Goal: Complete application form

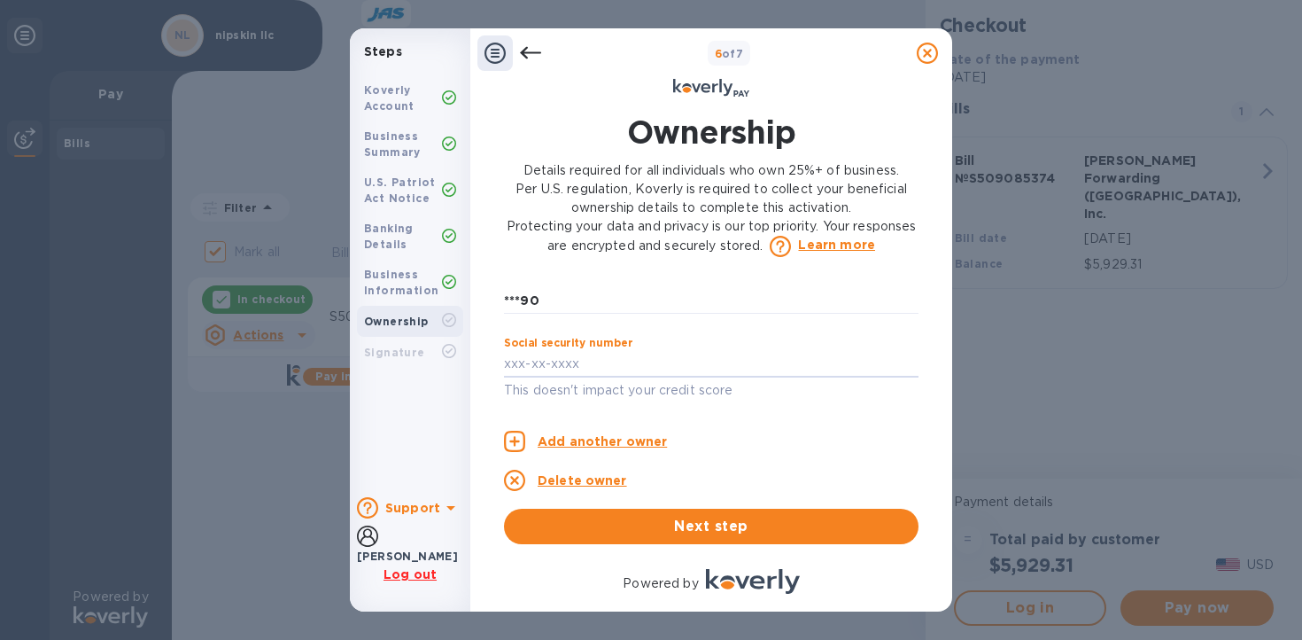
scroll to position [1035, 0]
type input "***64"
click at [781, 399] on div "Owner 1 0 Owner 2 0 Owner’s full legal name First name [PERSON_NAME] ​ Last nam…" at bounding box center [711, 414] width 415 height 259
click at [586, 439] on p "Add another owner" at bounding box center [602, 441] width 129 height 19
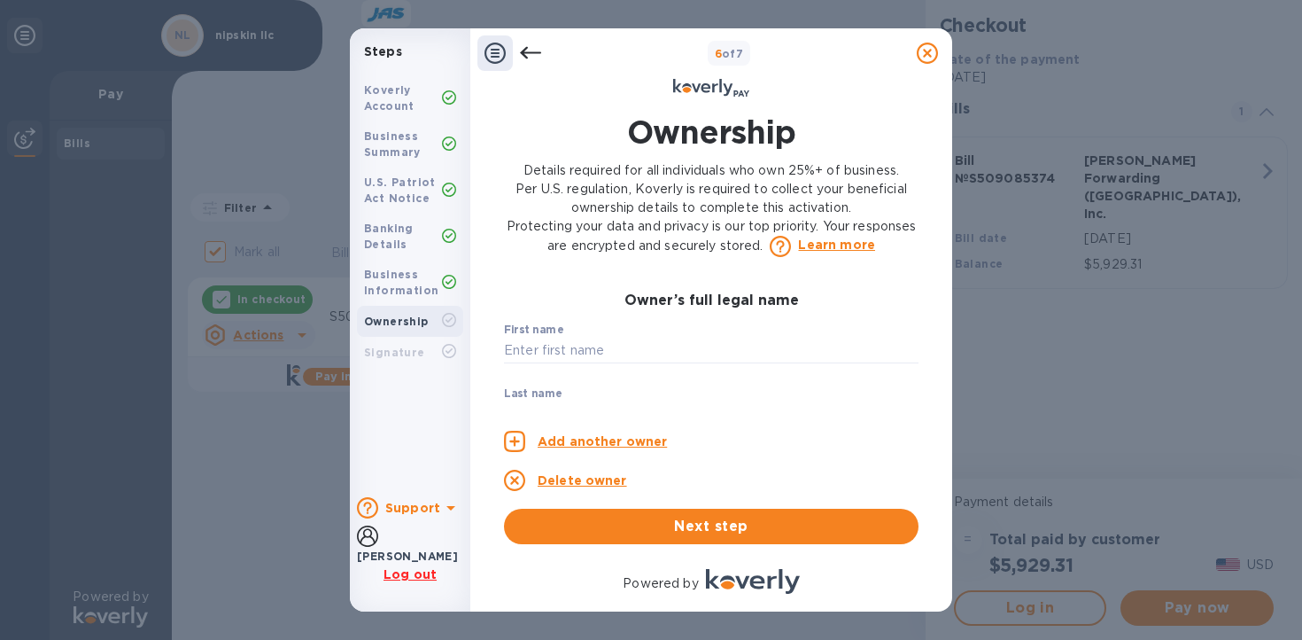
scroll to position [87, 0]
click at [597, 311] on input "text" at bounding box center [711, 310] width 415 height 27
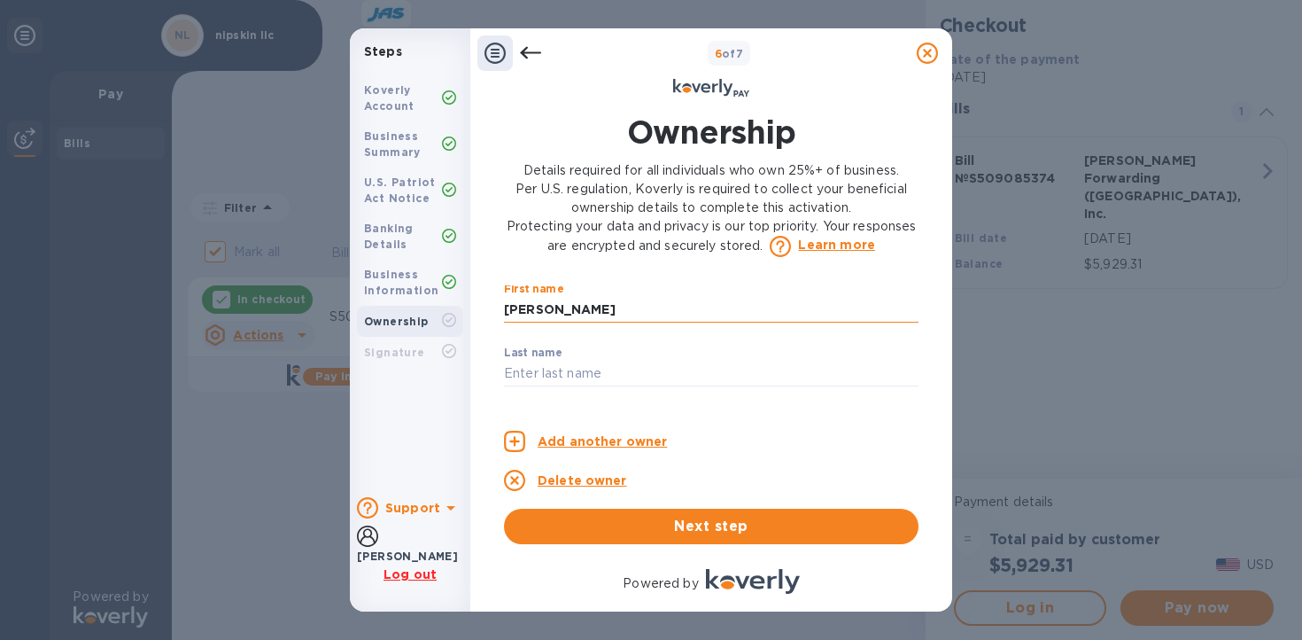
drag, startPoint x: 554, startPoint y: 312, endPoint x: 633, endPoint y: 312, distance: 79.7
click at [633, 312] on input "[PERSON_NAME]" at bounding box center [711, 310] width 415 height 27
type input "[PERSON_NAME]"
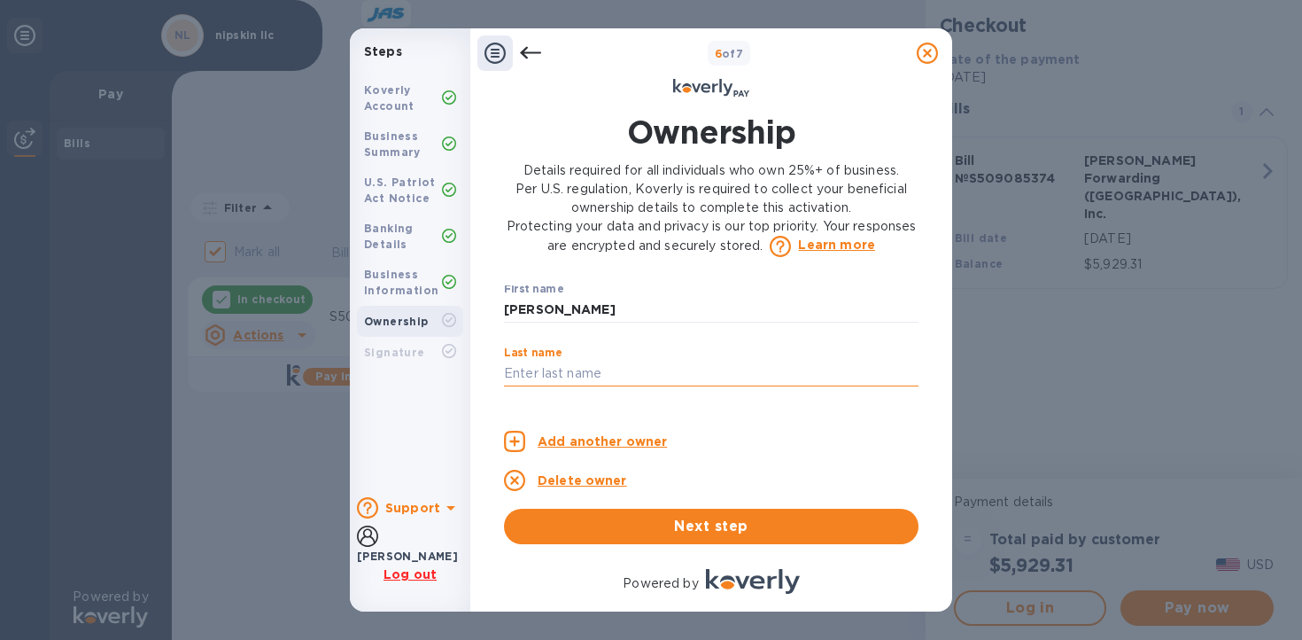
click at [559, 370] on input "text" at bounding box center [711, 374] width 415 height 27
paste input "Ambrad"
type input "Ambrad"
click at [593, 416] on div "Add another owner Delete owner Next step" at bounding box center [711, 478] width 415 height 131
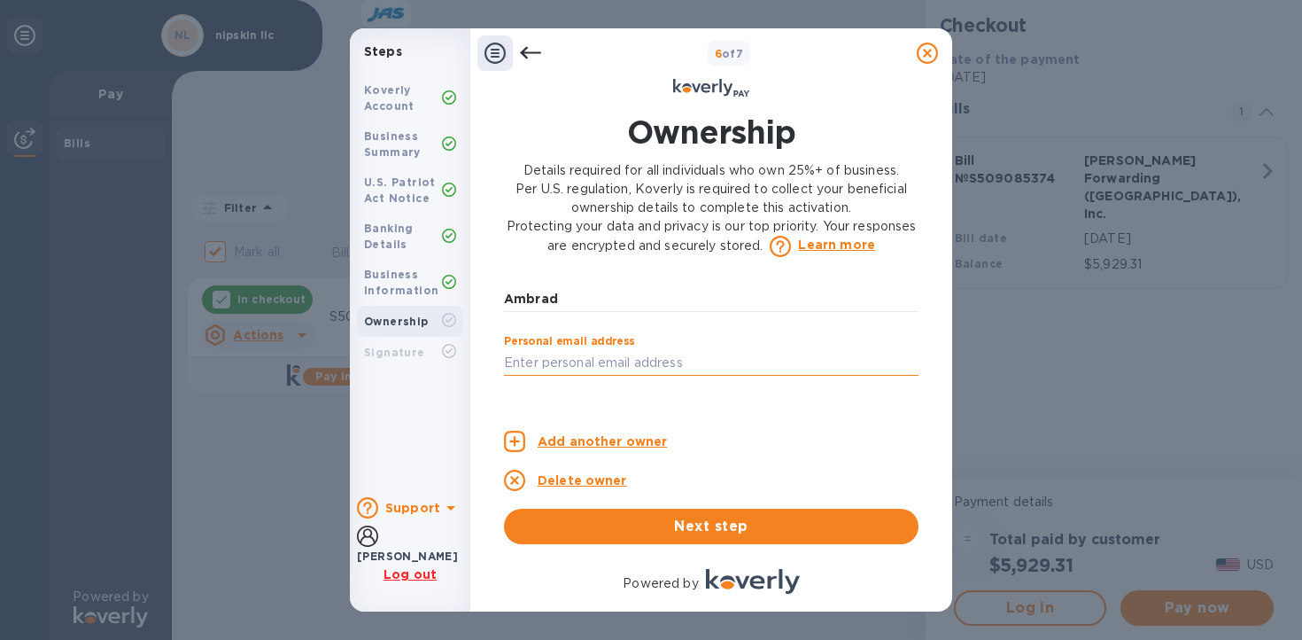
click at [632, 364] on input "text" at bounding box center [711, 362] width 415 height 27
type input "[PERSON_NAME][EMAIL_ADDRESS][DOMAIN_NAME]"
click at [756, 391] on p "​" at bounding box center [711, 388] width 415 height 20
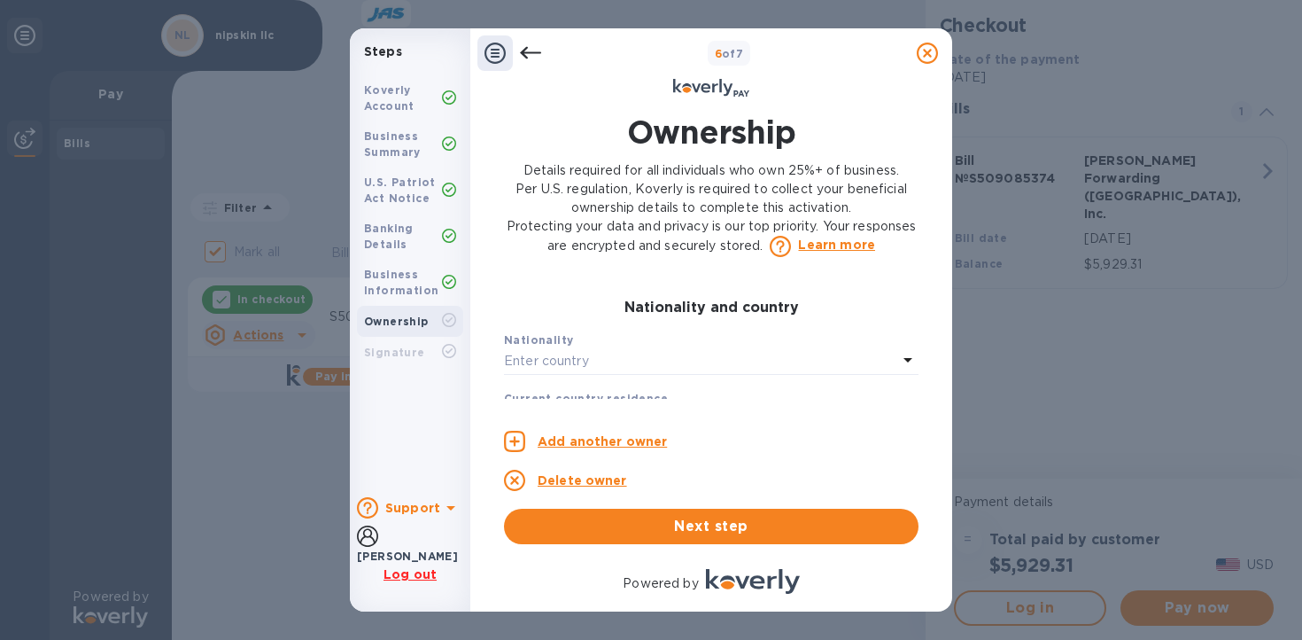
scroll to position [414, 0]
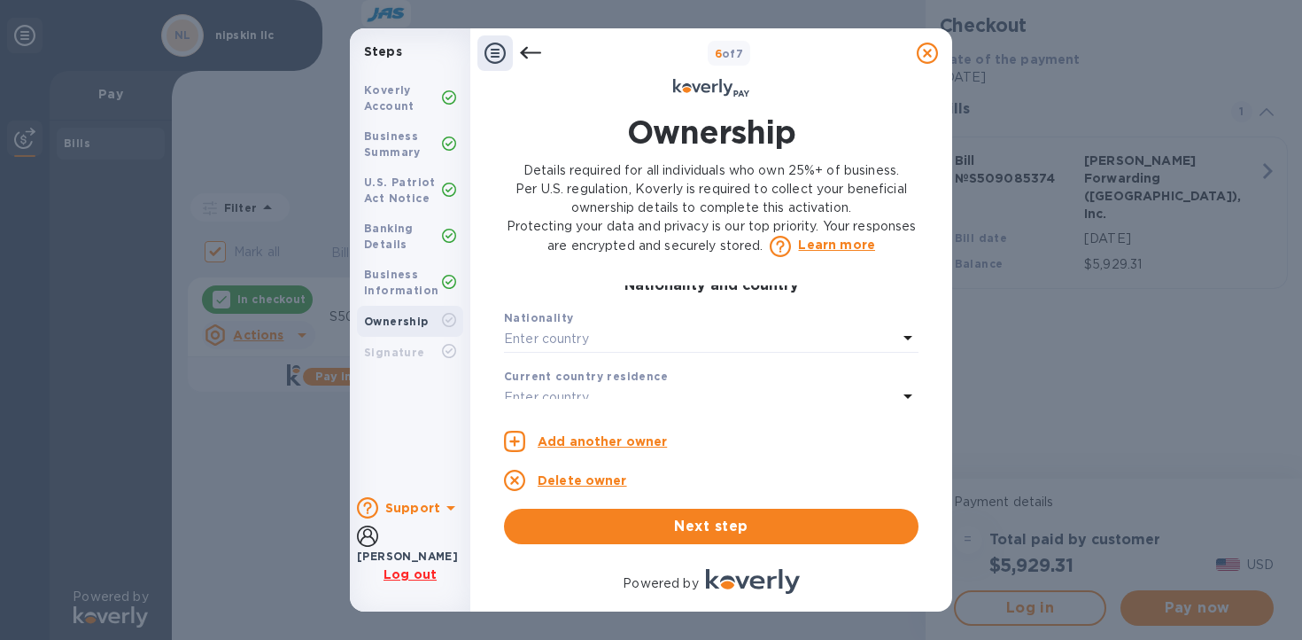
click at [663, 345] on div "Enter country" at bounding box center [700, 339] width 393 height 25
click at [623, 323] on input "text" at bounding box center [713, 327] width 310 height 27
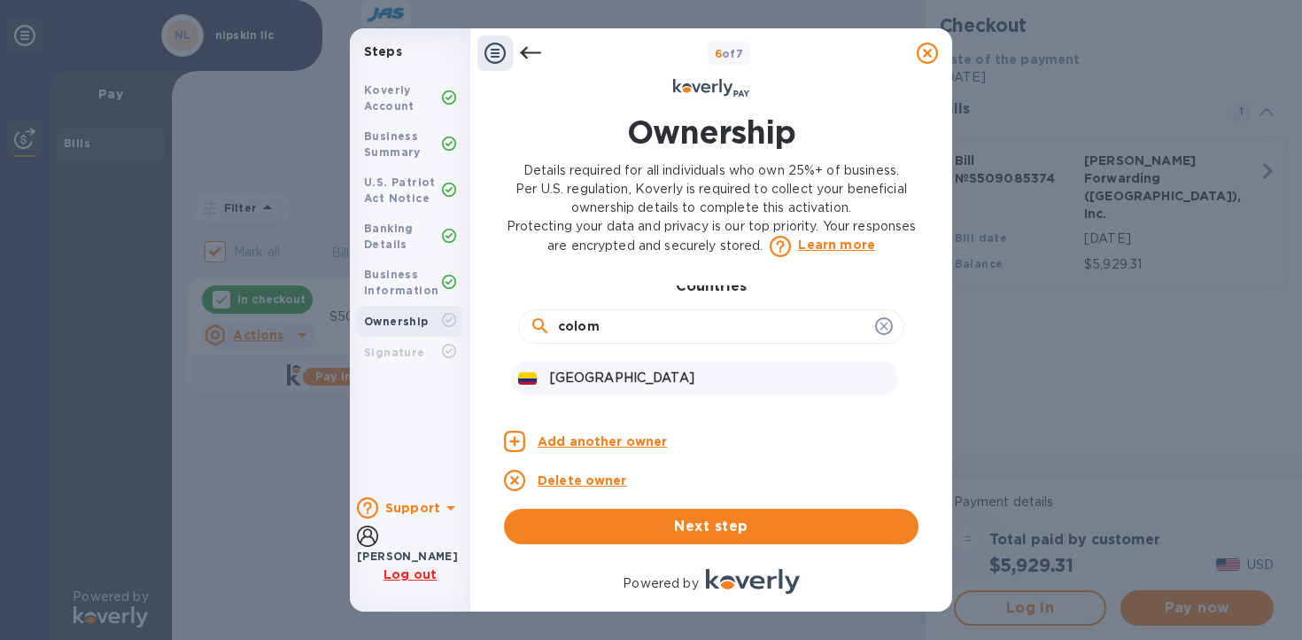
type input "colom"
click at [607, 374] on p "[GEOGRAPHIC_DATA]" at bounding box center [720, 377] width 340 height 19
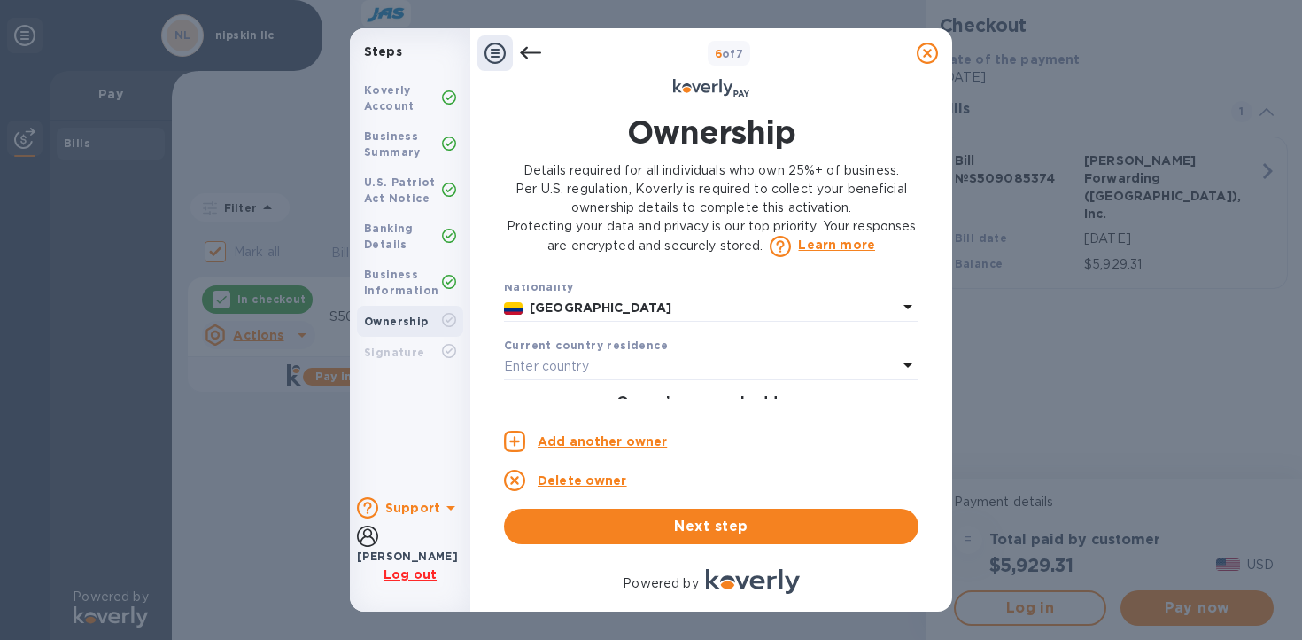
scroll to position [439, 0]
drag, startPoint x: 803, startPoint y: 42, endPoint x: 803, endPoint y: 28, distance: 13.3
click at [803, 28] on div "6 of 7" at bounding box center [711, 68] width 482 height 81
click at [584, 373] on p "Enter country" at bounding box center [546, 371] width 85 height 19
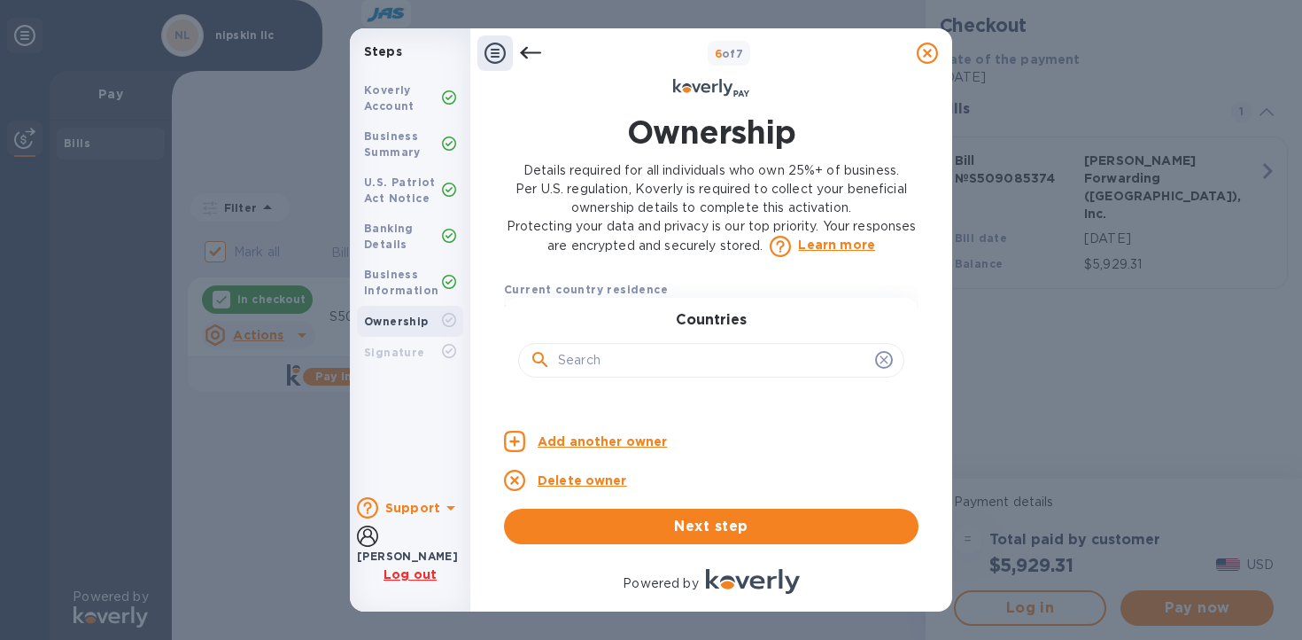
click at [616, 368] on input "text" at bounding box center [713, 360] width 310 height 27
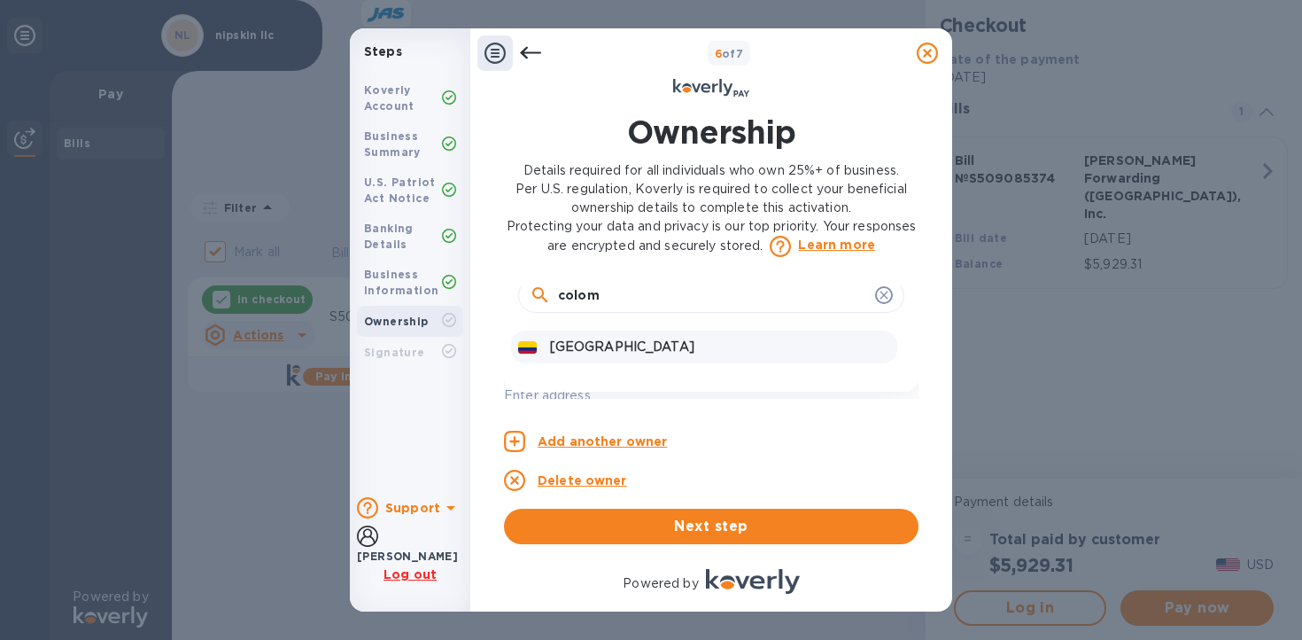
type input "colom"
click at [590, 345] on p "[GEOGRAPHIC_DATA]" at bounding box center [720, 346] width 340 height 19
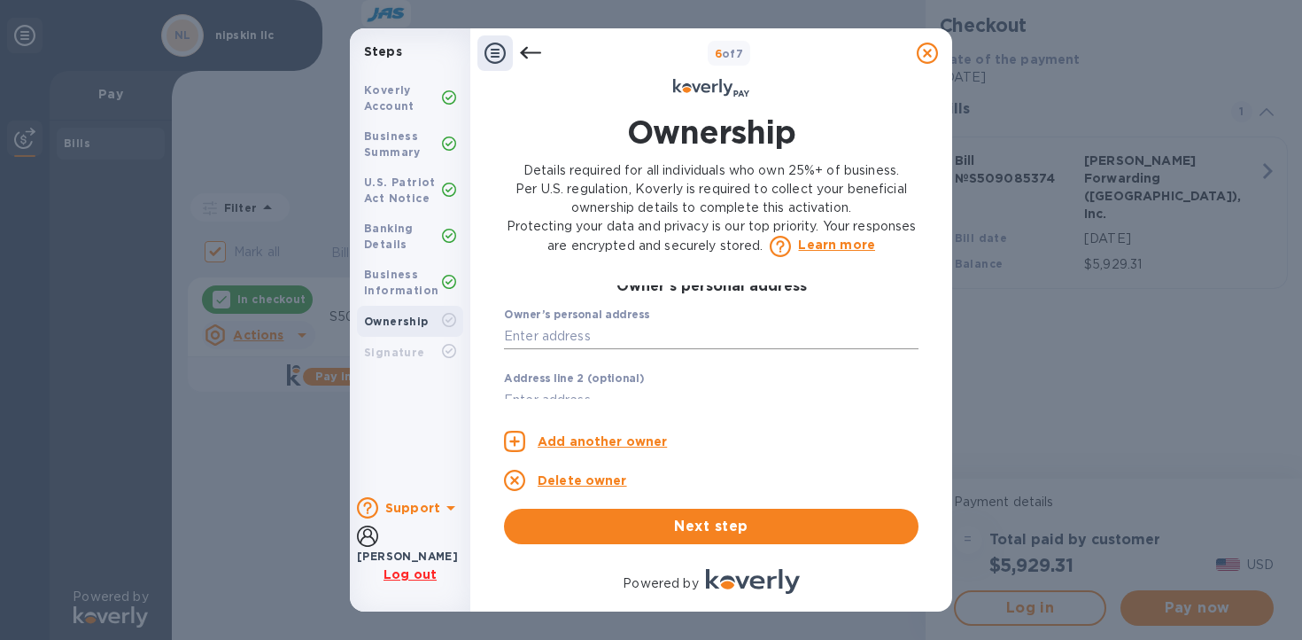
scroll to position [558, 0]
click at [584, 341] on input "text" at bounding box center [711, 338] width 415 height 27
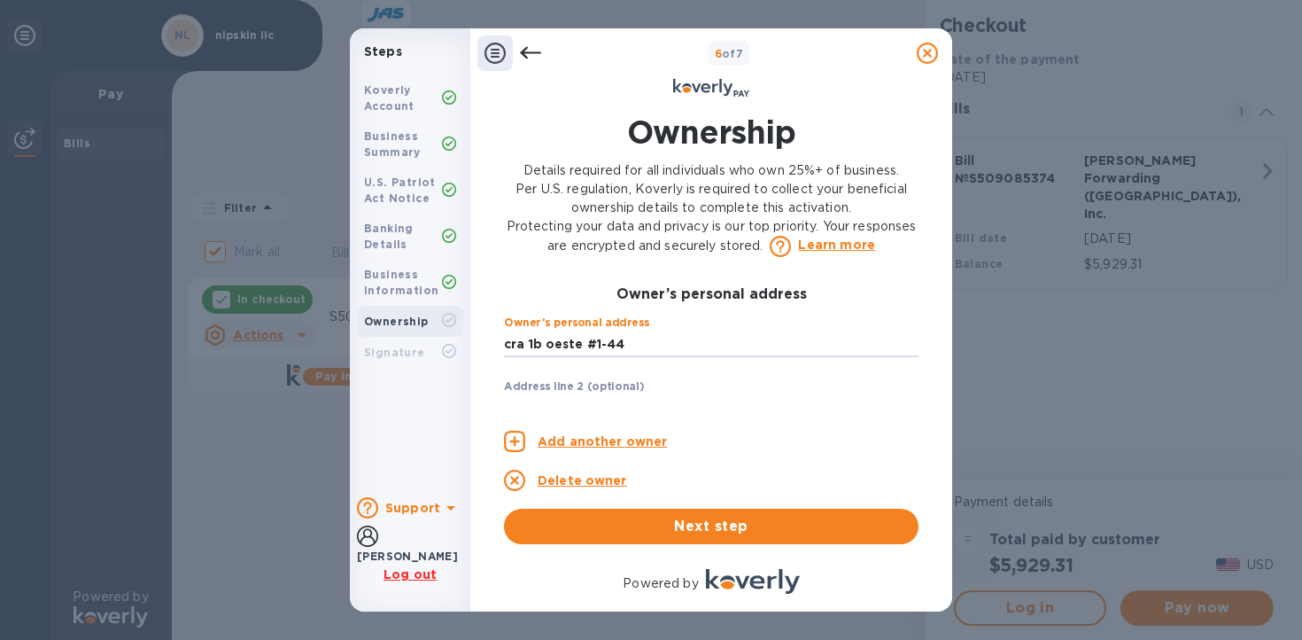
type input "cra 1b oeste #1-44"
click at [665, 385] on div "Address line 2 (optional) ​" at bounding box center [711, 412] width 415 height 64
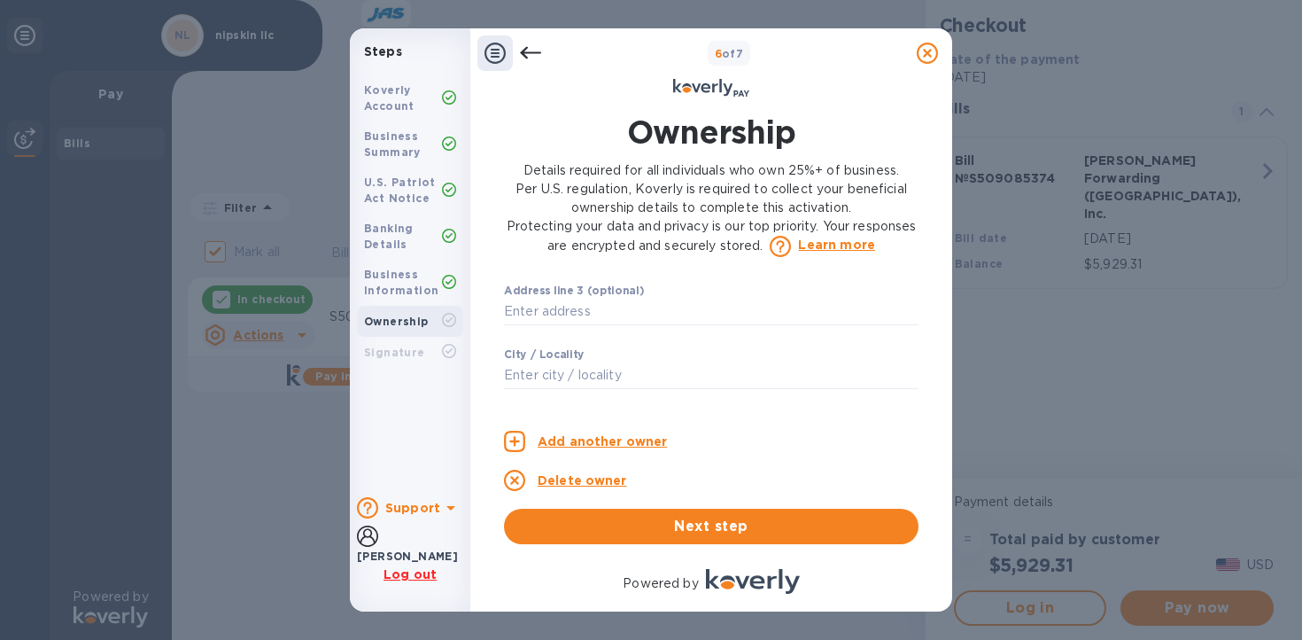
scroll to position [760, 0]
click at [604, 330] on input "text" at bounding box center [711, 327] width 415 height 27
type input "Cali"
click at [685, 311] on div "City / Locality [GEOGRAPHIC_DATA] ​" at bounding box center [711, 332] width 415 height 64
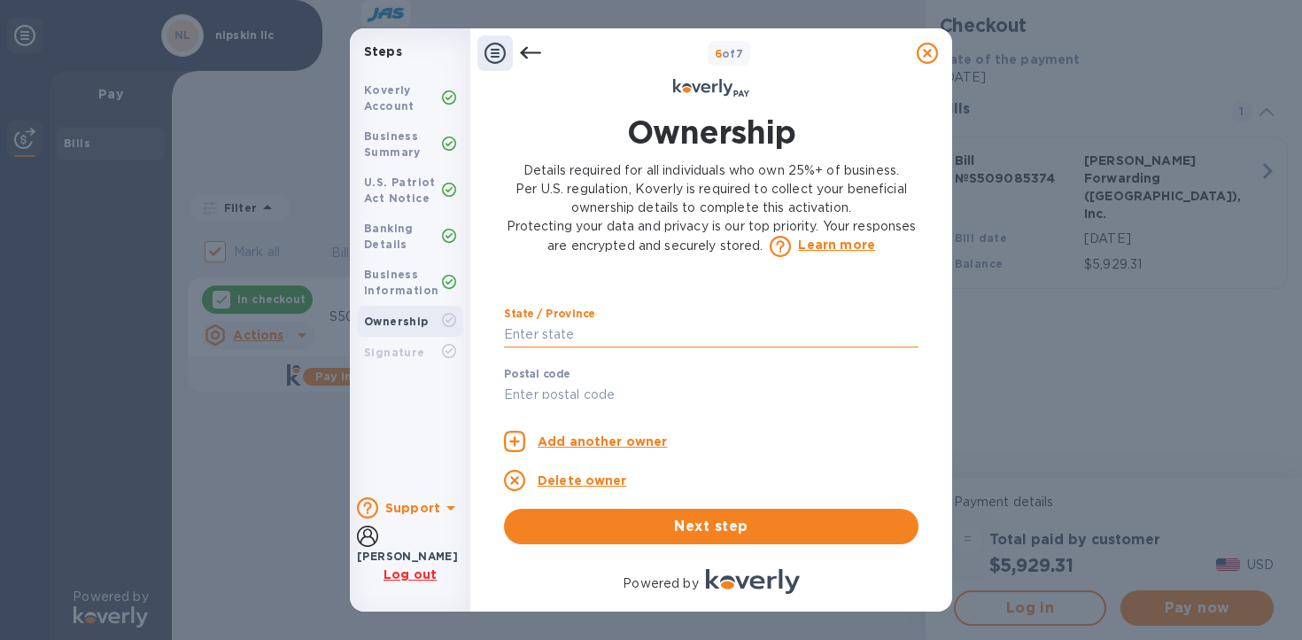
click at [597, 333] on input "text" at bounding box center [711, 335] width 415 height 27
type input "[PERSON_NAME]"
click at [635, 315] on div "State / Province [PERSON_NAME] ​" at bounding box center [711, 339] width 415 height 64
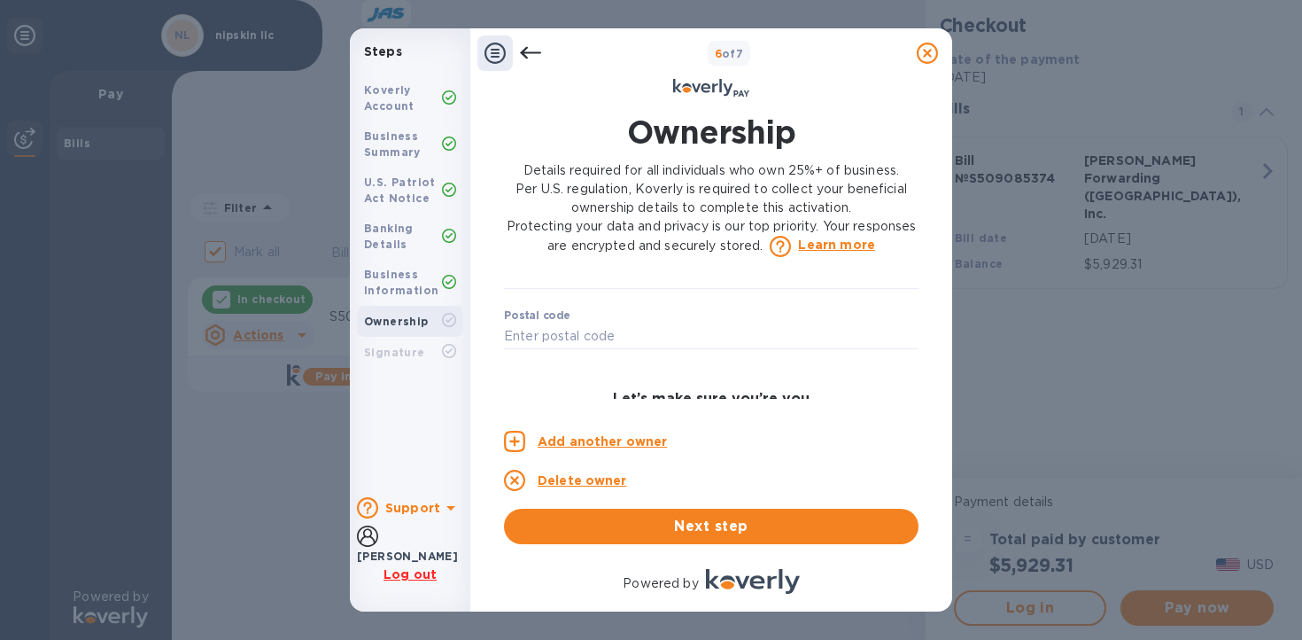
scroll to position [890, 0]
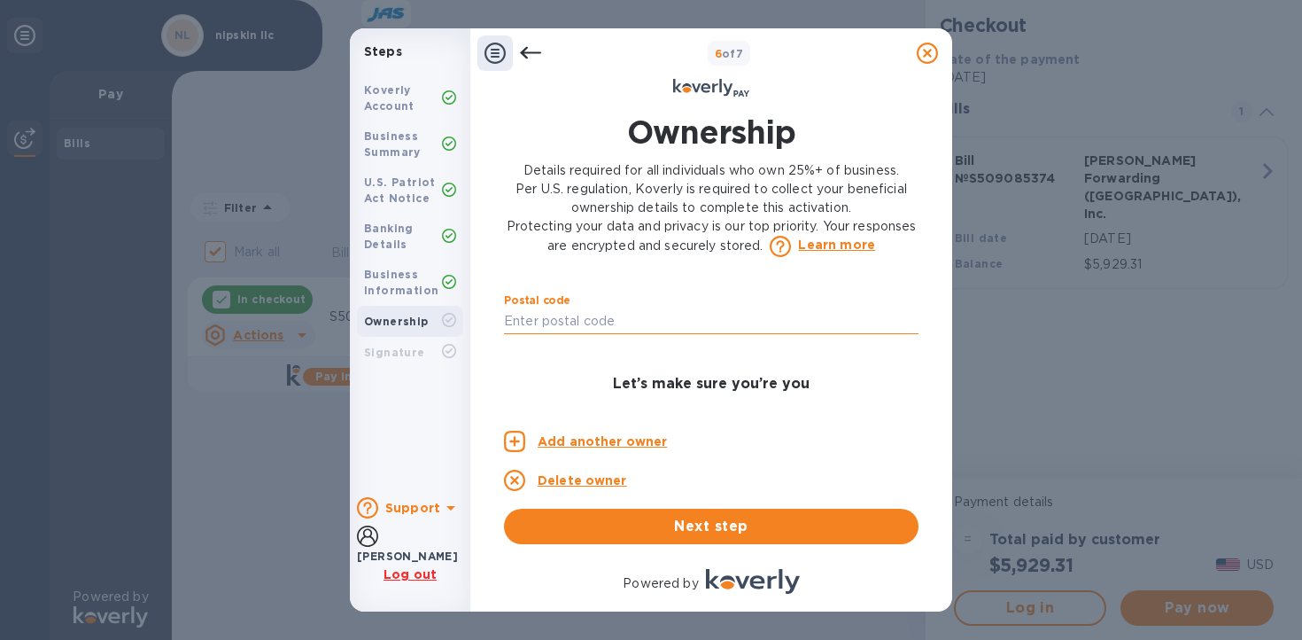
click at [607, 318] on input "text" at bounding box center [711, 321] width 415 height 27
type input "760045"
click at [562, 362] on div "Owner 1 0 Owner 2 0 Owner 3 0 Owner’s full legal name First name [PERSON_NAME] …" at bounding box center [711, 341] width 415 height 113
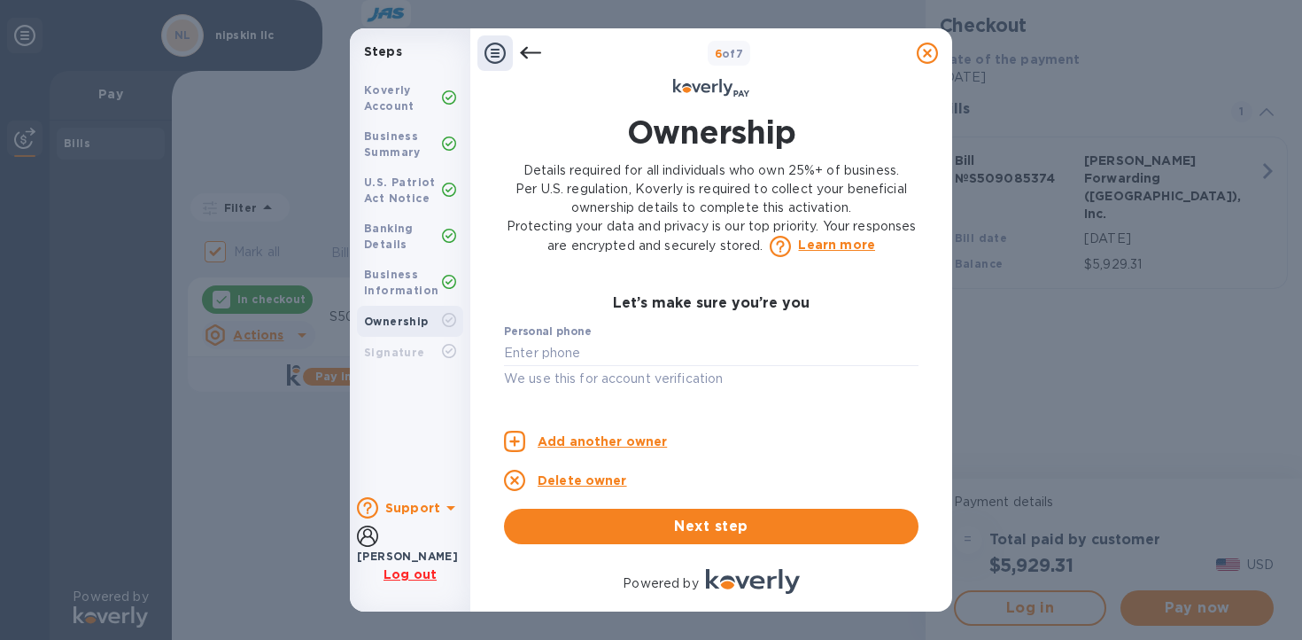
scroll to position [979, 0]
click at [572, 341] on input "text" at bounding box center [711, 344] width 415 height 27
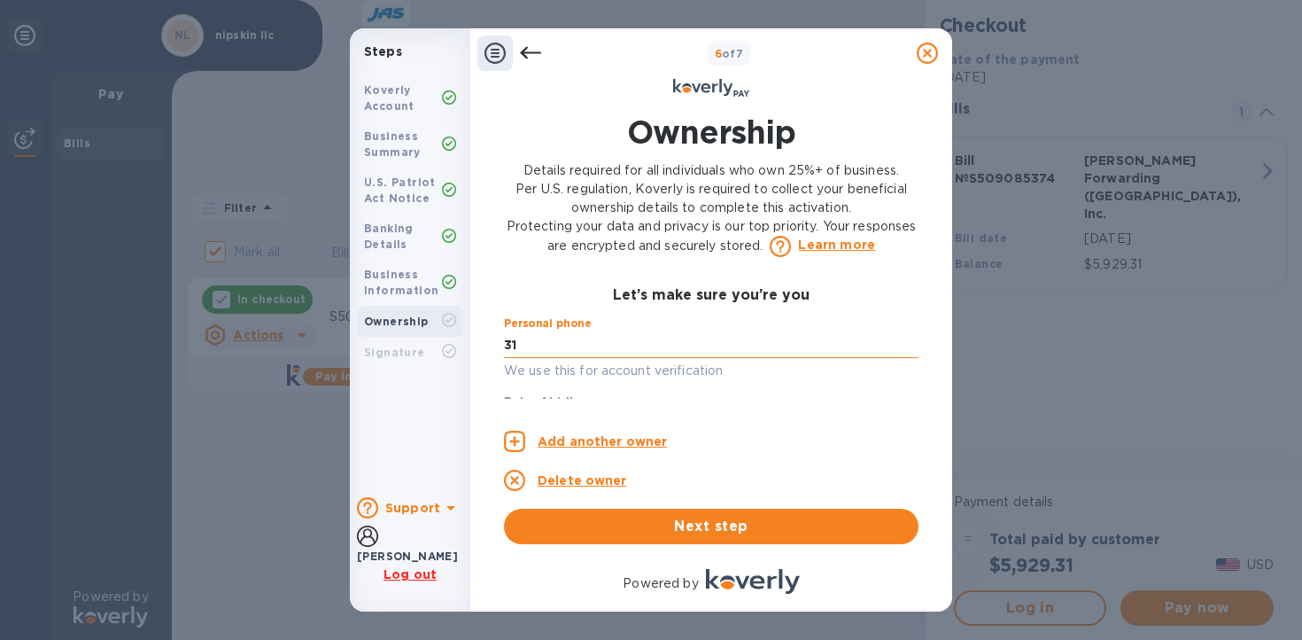
type input "3"
type input "***00"
click at [637, 321] on div "Personal phone ***00 We use this for account verification" at bounding box center [711, 349] width 415 height 64
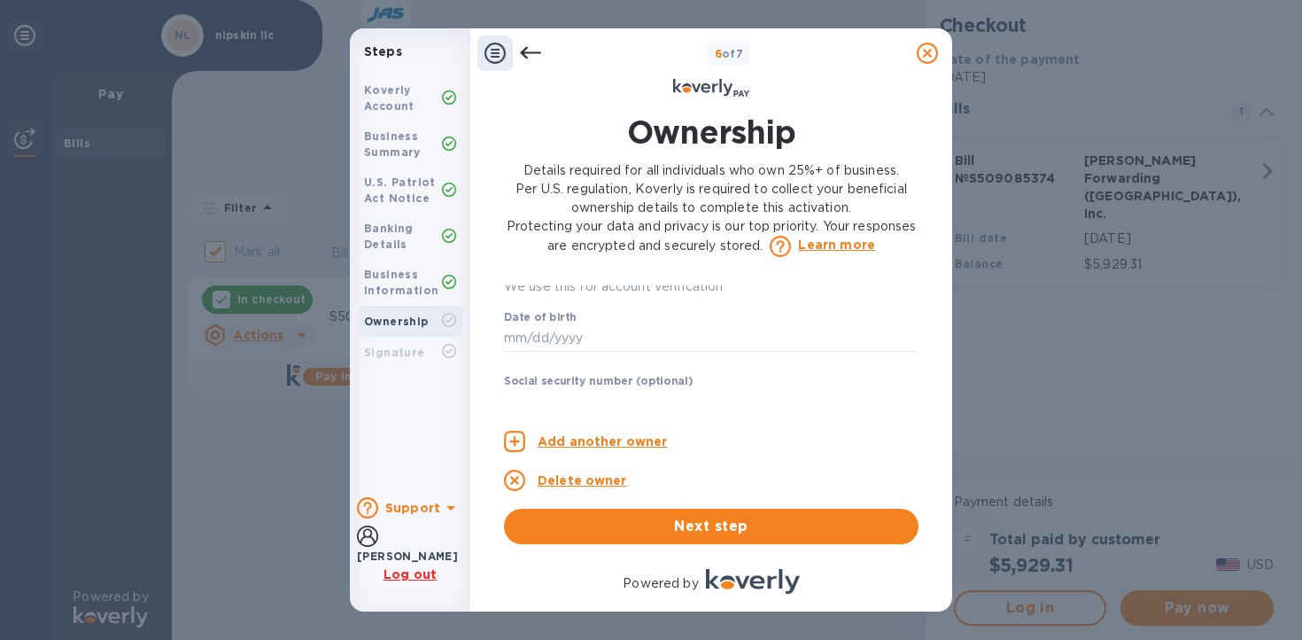
scroll to position [1073, 0]
click at [563, 335] on input "text" at bounding box center [711, 328] width 415 height 27
type input "***92"
click at [582, 359] on p "​" at bounding box center [711, 355] width 415 height 20
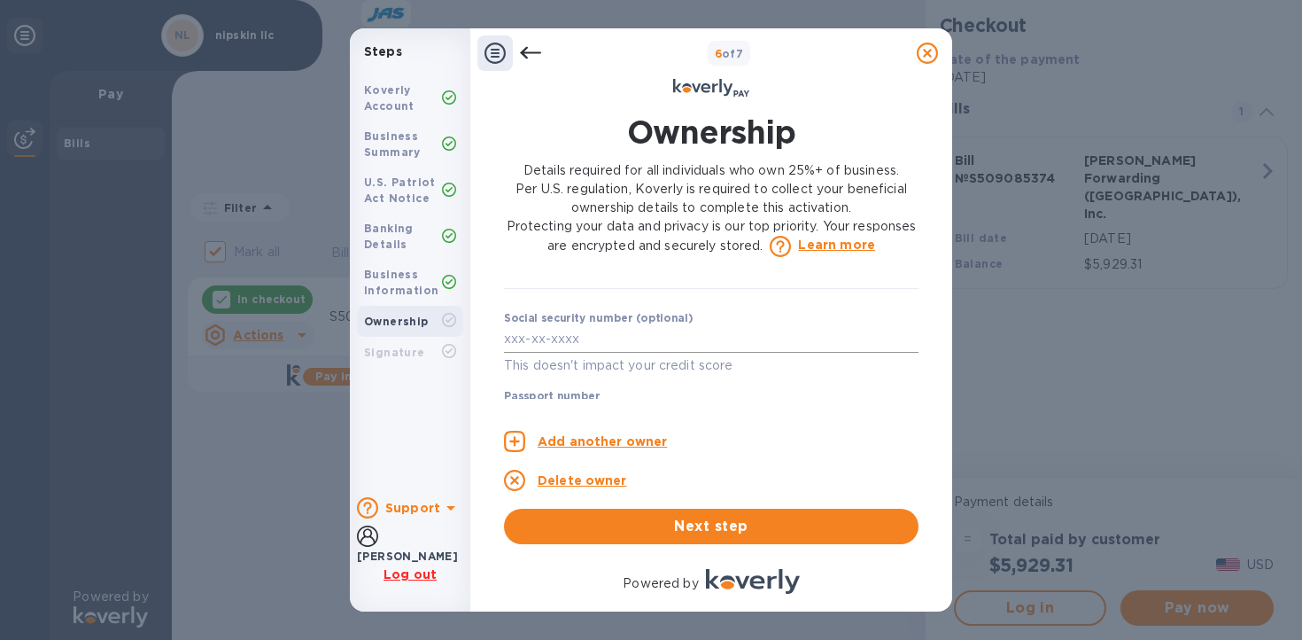
click at [600, 345] on input "text" at bounding box center [711, 339] width 415 height 27
click at [610, 328] on input "text" at bounding box center [711, 322] width 415 height 27
type input "***93"
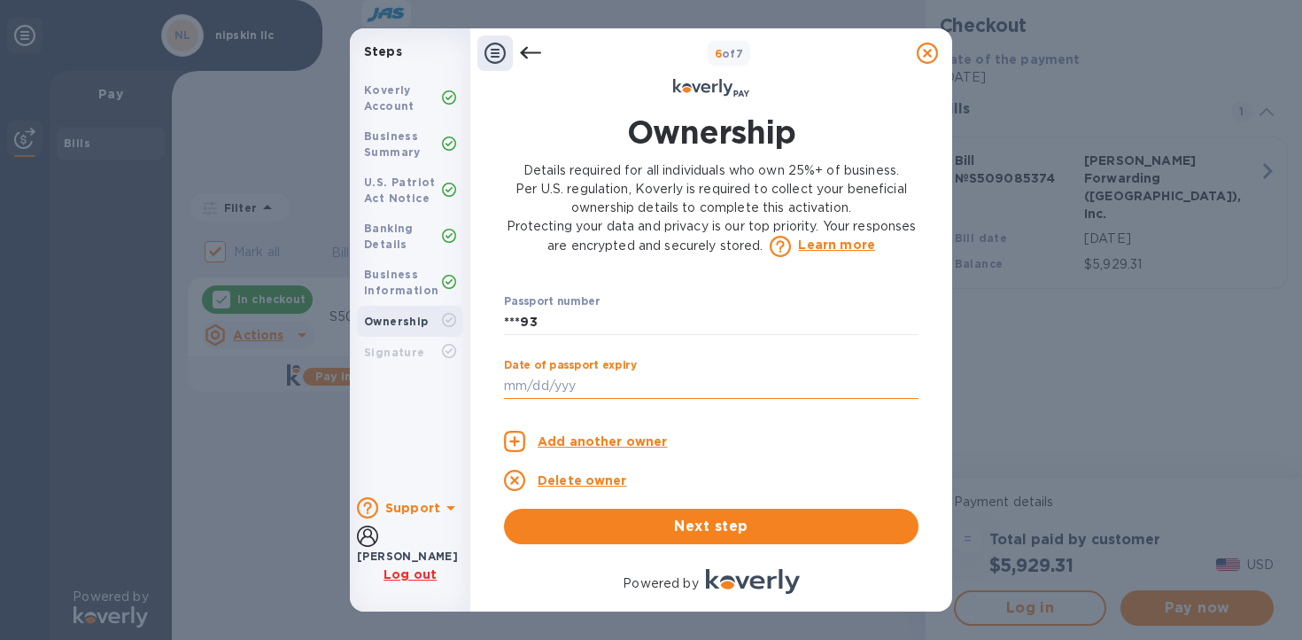
click at [601, 385] on input "text" at bounding box center [711, 386] width 415 height 27
type input "***33"
click at [657, 412] on div "Owner 1 0 Owner 2 0 Owner 3 0 Owner’s full legal name First name [PERSON_NAME] …" at bounding box center [711, 414] width 415 height 259
click at [628, 438] on p "Add another owner" at bounding box center [602, 441] width 129 height 19
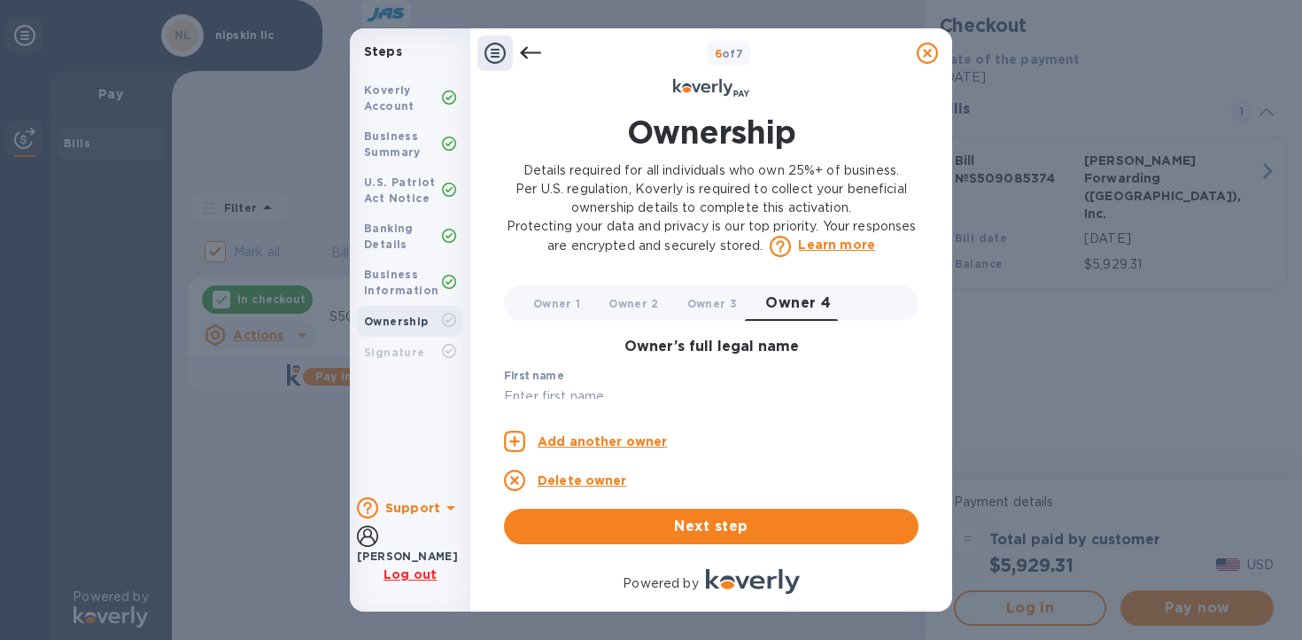
scroll to position [67, 0]
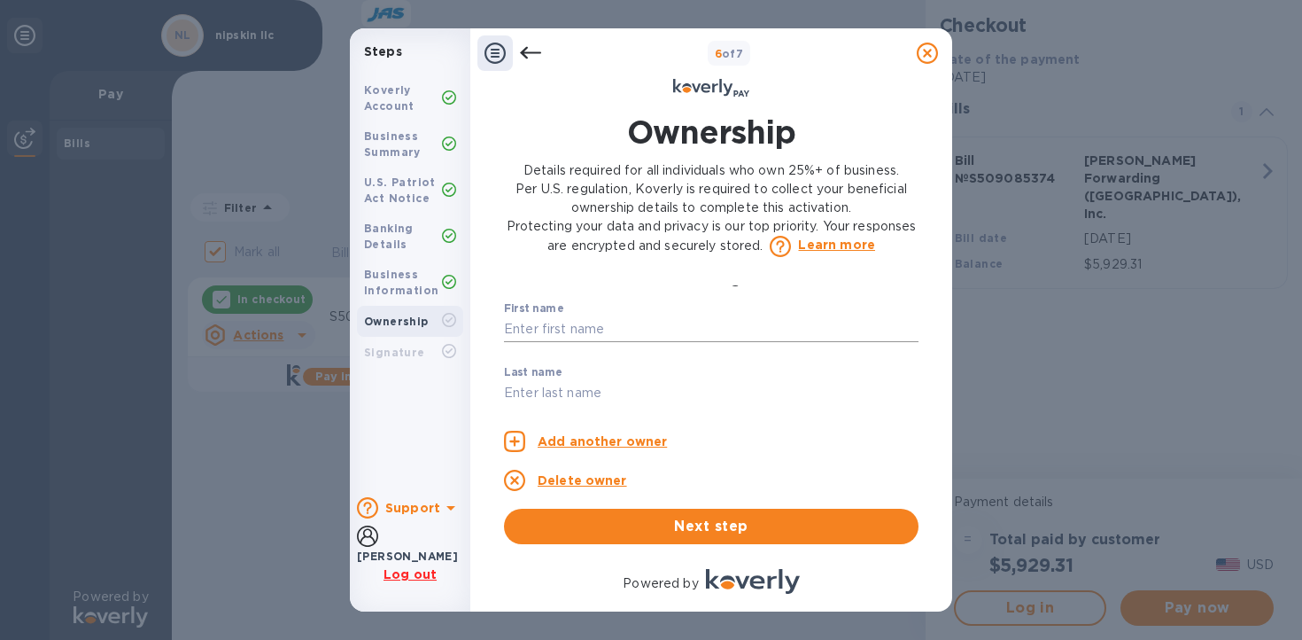
click at [589, 331] on input "text" at bounding box center [711, 329] width 415 height 27
type input "Isabela"
click at [596, 396] on input "text" at bounding box center [711, 393] width 415 height 27
click at [650, 381] on input "[PERSON_NAME]" at bounding box center [711, 392] width 415 height 27
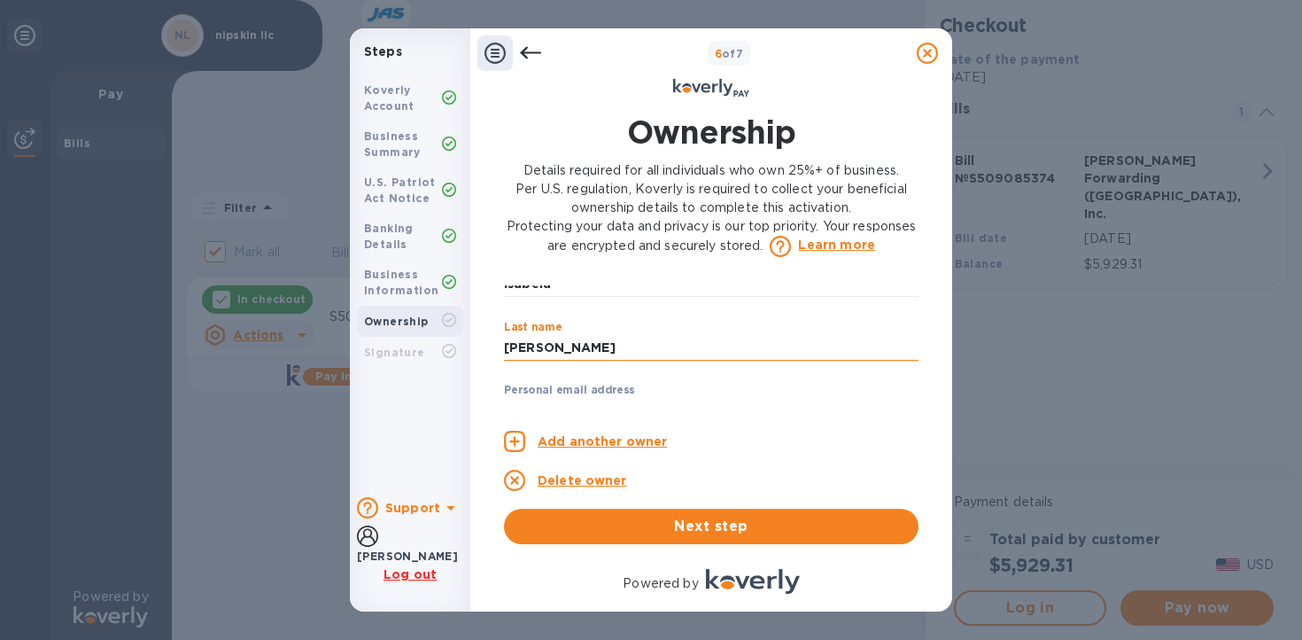
scroll to position [143, 0]
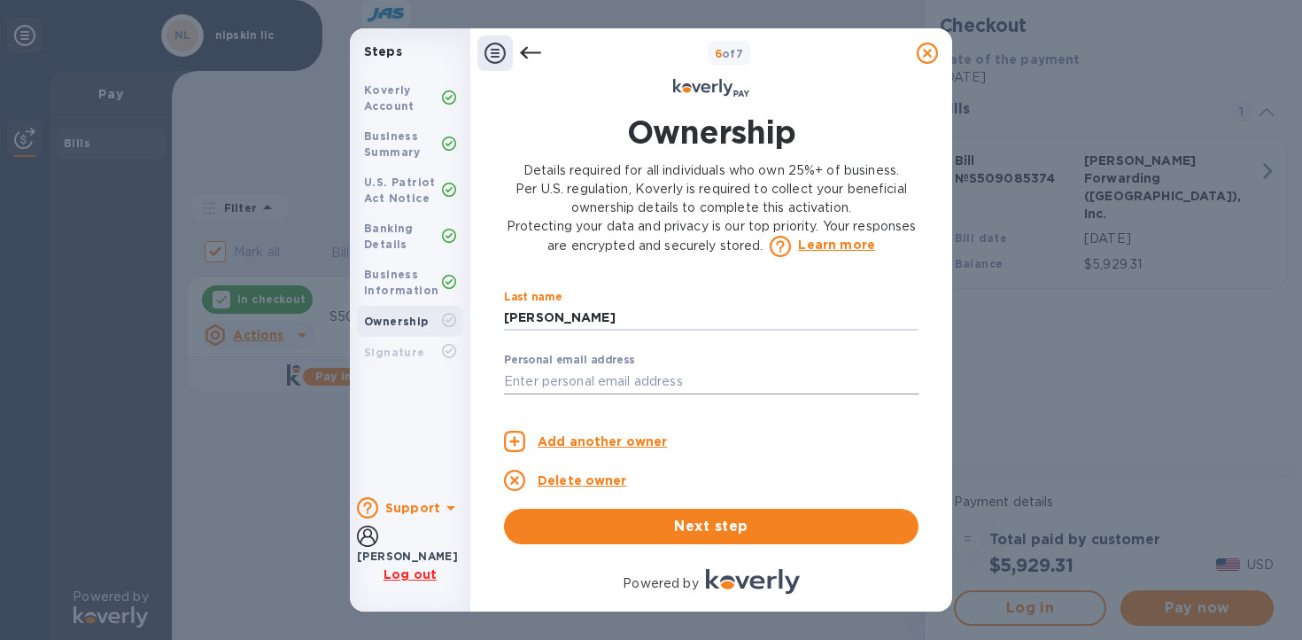
type input "[PERSON_NAME]"
click at [660, 370] on input "text" at bounding box center [711, 381] width 415 height 27
click at [652, 386] on input "text" at bounding box center [711, 381] width 415 height 27
type input "[EMAIL_ADDRESS][DOMAIN_NAME]"
click at [722, 413] on div "Add another owner Delete owner Next step" at bounding box center [711, 478] width 415 height 131
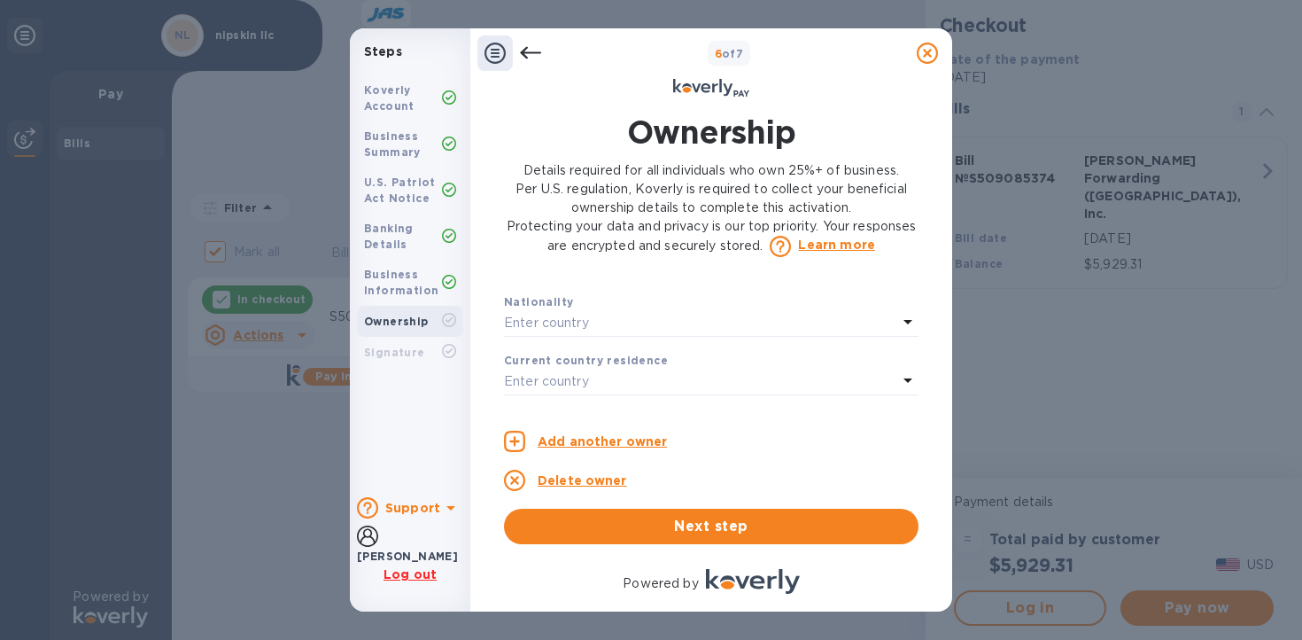
scroll to position [431, 0]
click at [612, 324] on div "Enter country" at bounding box center [700, 321] width 393 height 25
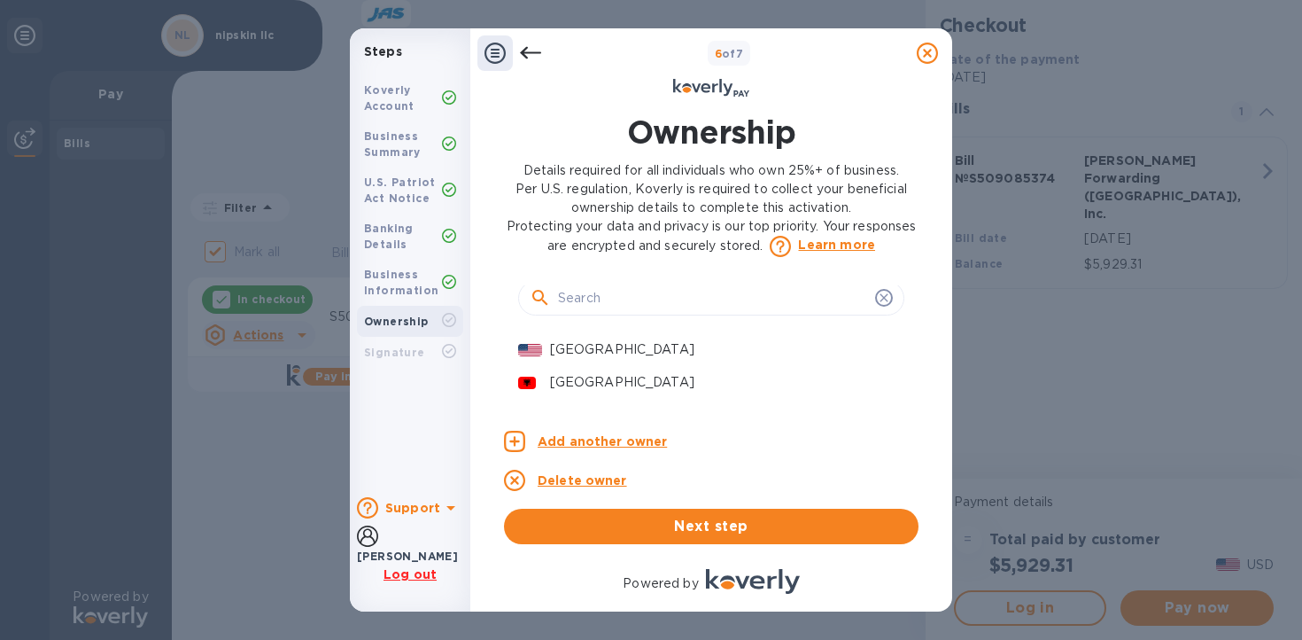
scroll to position [502, 0]
click at [600, 304] on input "text" at bounding box center [713, 300] width 310 height 27
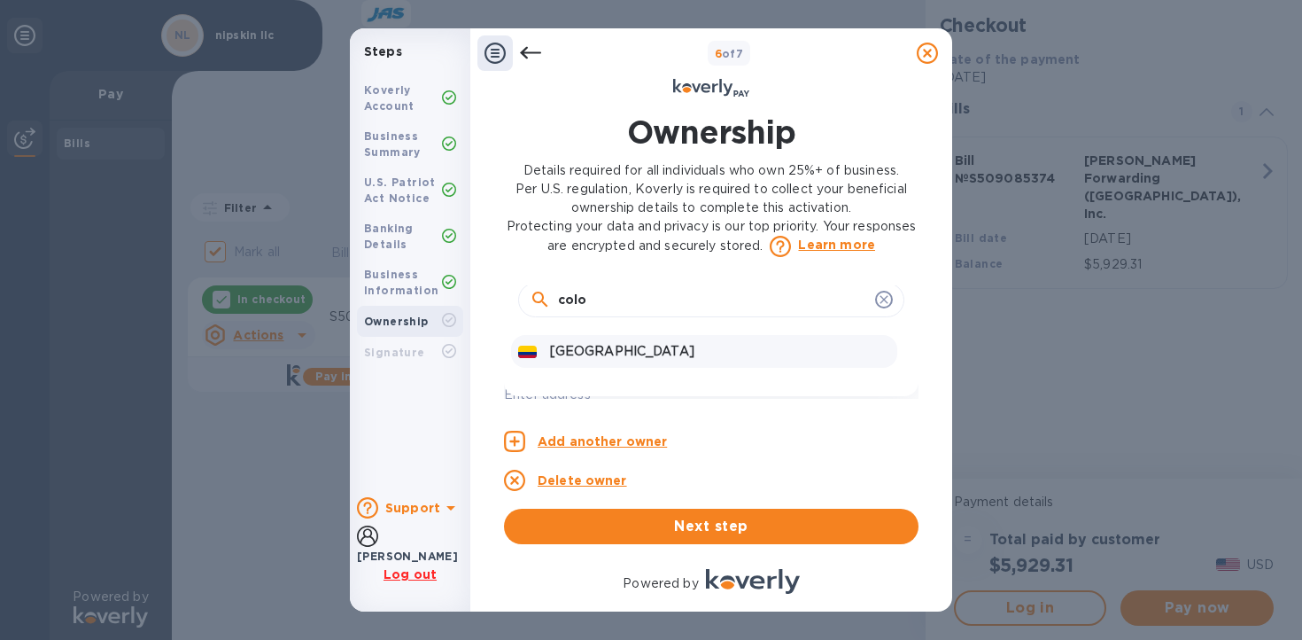
type input "colo"
click at [596, 353] on p "[GEOGRAPHIC_DATA]" at bounding box center [720, 351] width 340 height 19
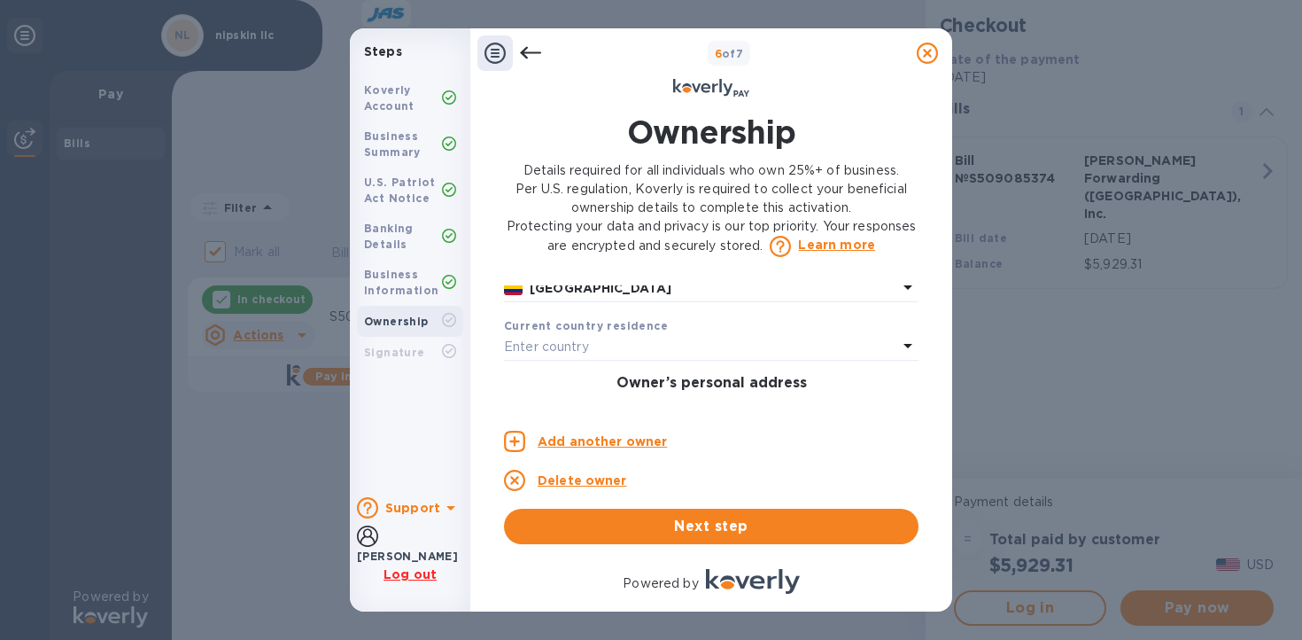
scroll to position [465, 0]
click at [570, 344] on p "Enter country" at bounding box center [546, 346] width 85 height 19
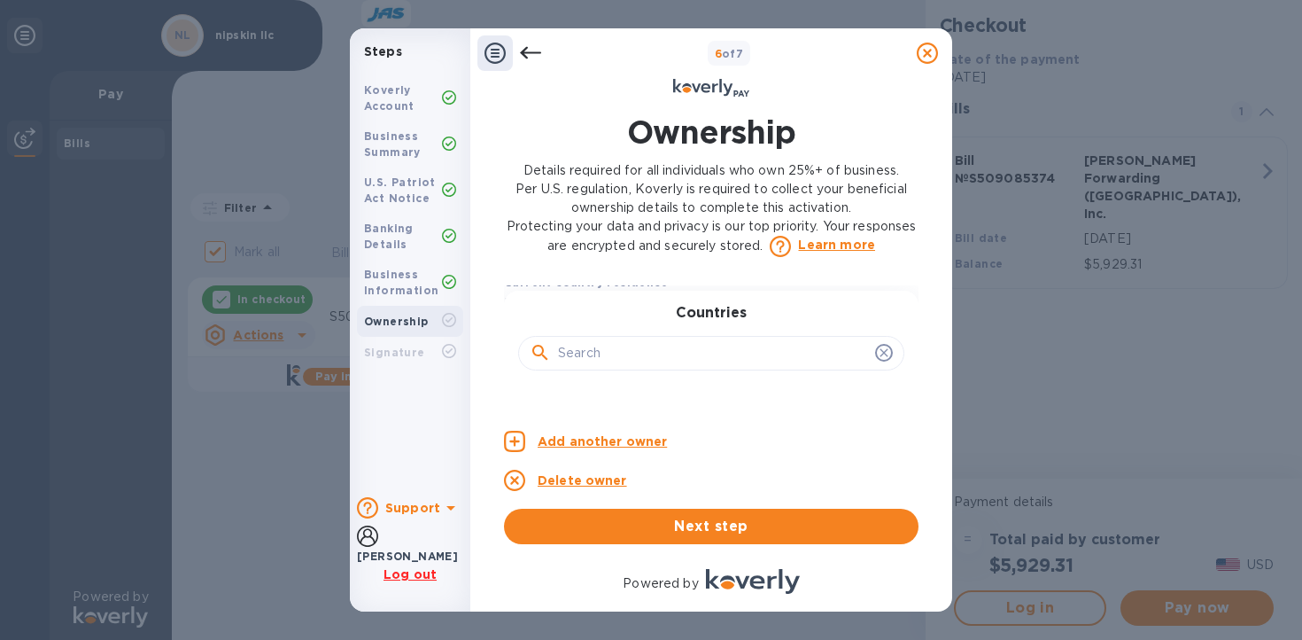
scroll to position [512, 0]
click at [591, 354] on input "text" at bounding box center [713, 349] width 310 height 27
type input "colo"
click at [605, 368] on p "[GEOGRAPHIC_DATA]" at bounding box center [720, 362] width 340 height 19
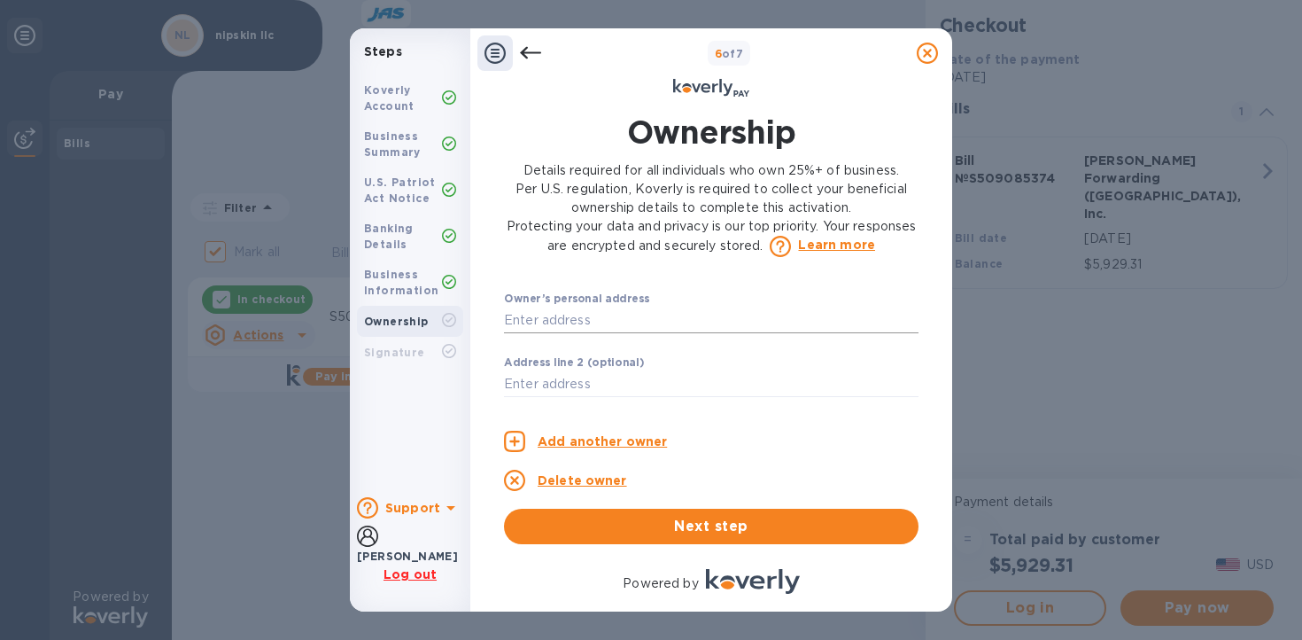
scroll to position [570, 0]
click at [585, 327] on input "text" at bounding box center [711, 326] width 415 height 27
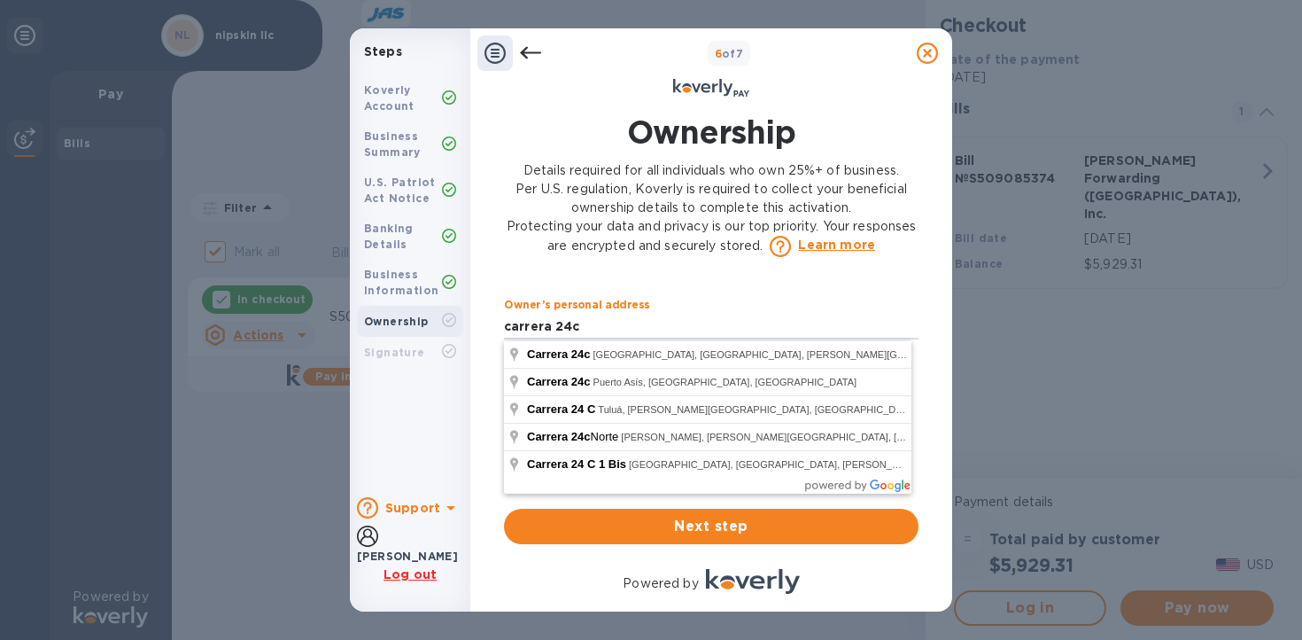
type input "Carrera 24c"
type input "Cali"
type input "[PERSON_NAME][GEOGRAPHIC_DATA]"
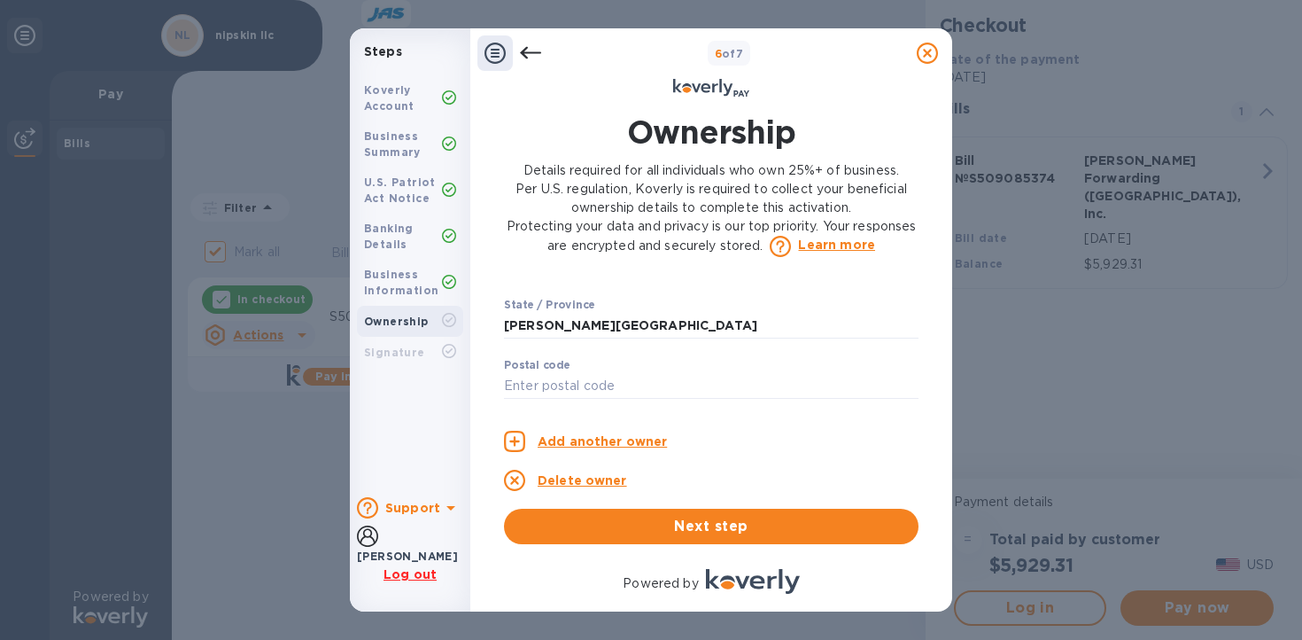
scroll to position [883, 0]
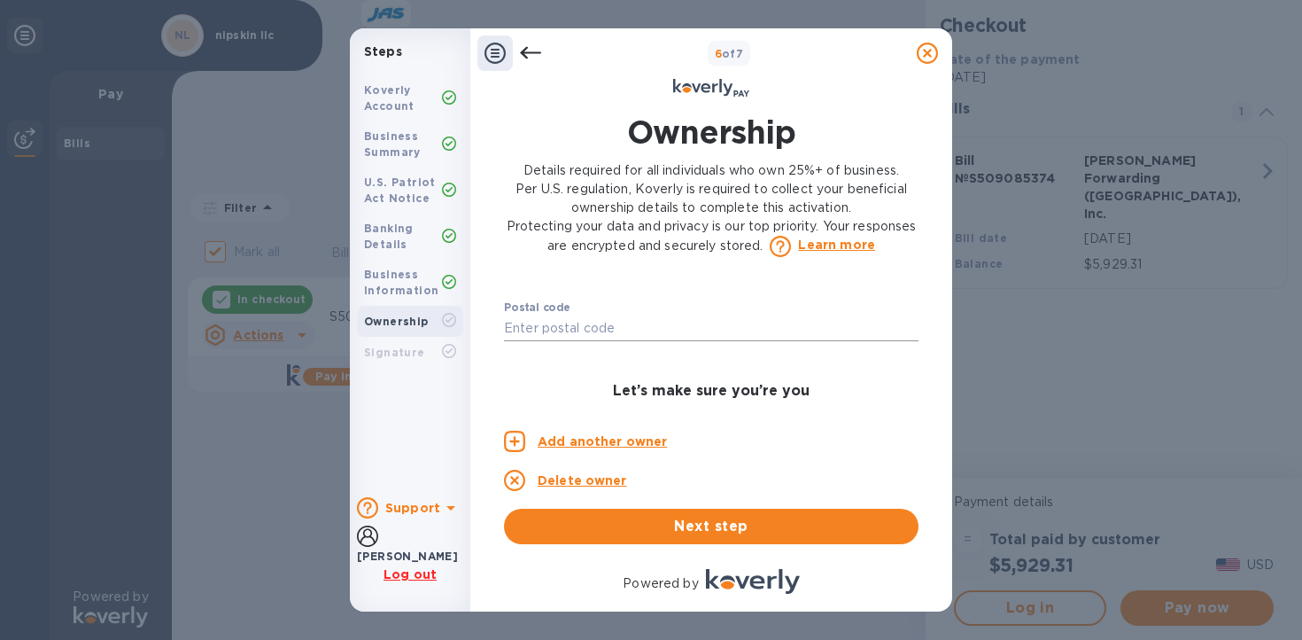
click at [617, 329] on input "text" at bounding box center [711, 328] width 415 height 27
type input "760045"
click at [533, 378] on div "Owner 1 0 Owner 2 0 Owner 3 0 Owner 4 0 Owner’s full legal name First name [PER…" at bounding box center [711, 341] width 415 height 113
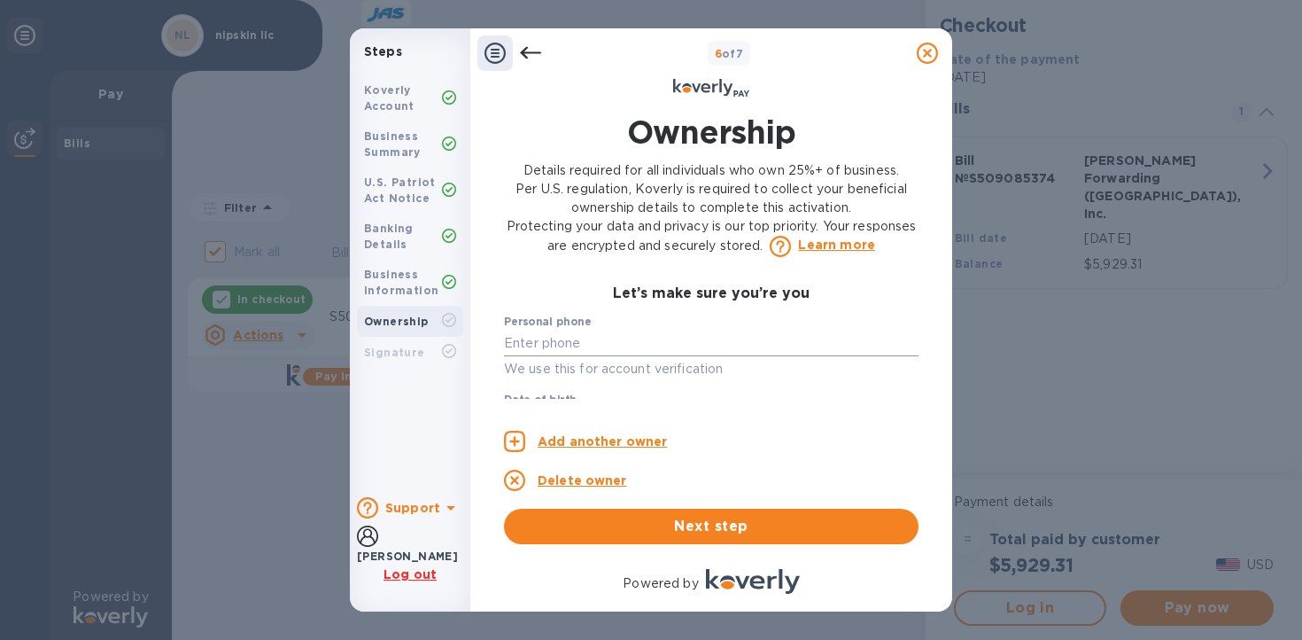
scroll to position [991, 0]
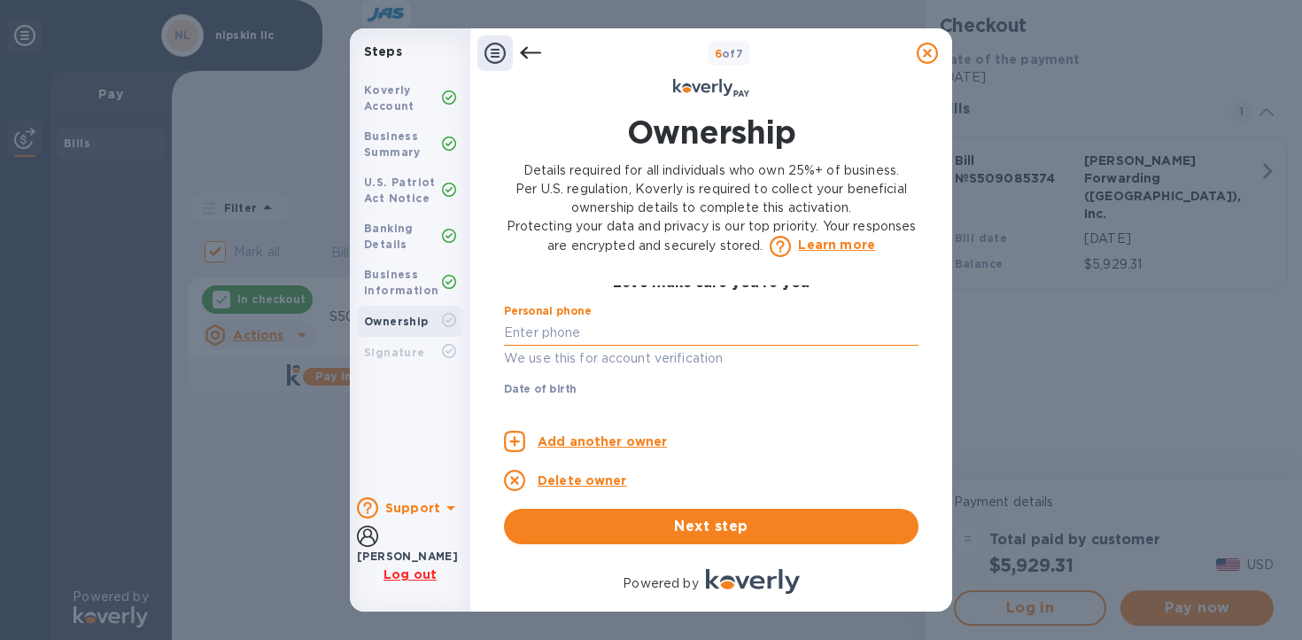
click at [558, 337] on input "text" at bounding box center [711, 332] width 415 height 27
type input "***32"
click at [594, 377] on div "Owner 1 0 Owner 2 0 Owner 3 0 Owner 4 0 Owner’s full legal name First name [PER…" at bounding box center [711, 341] width 415 height 113
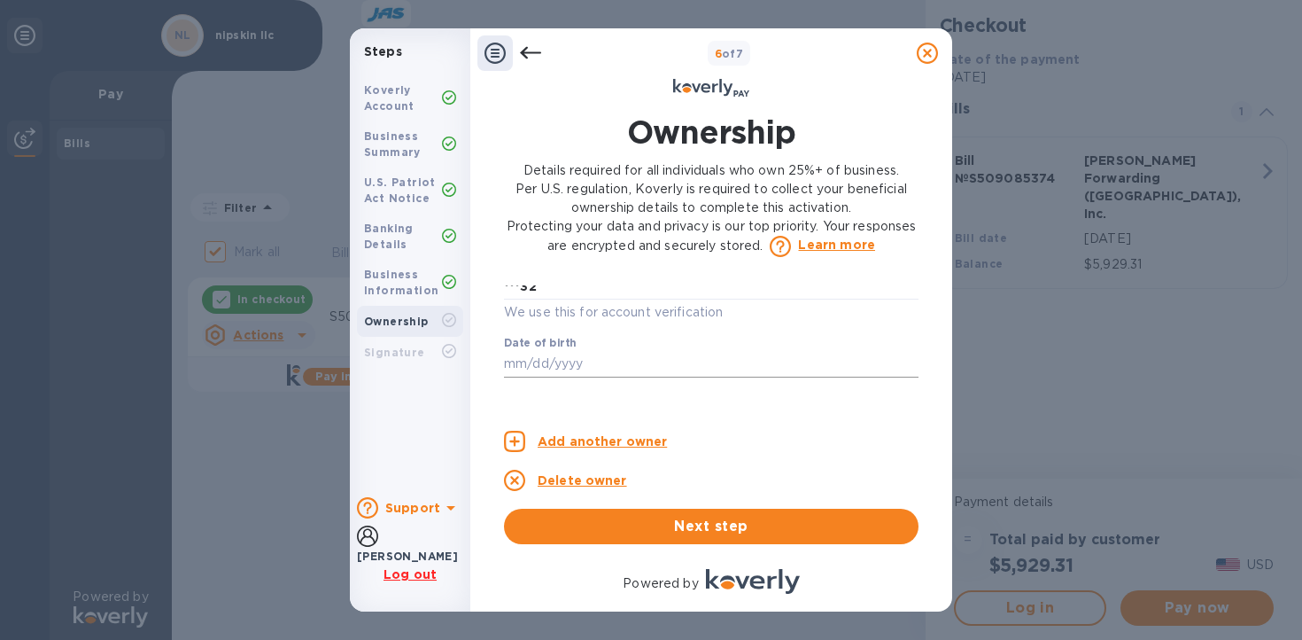
scroll to position [1043, 0]
click at [561, 355] on input "text" at bounding box center [711, 358] width 415 height 27
type input "***90"
click at [640, 357] on p "​" at bounding box center [711, 359] width 415 height 20
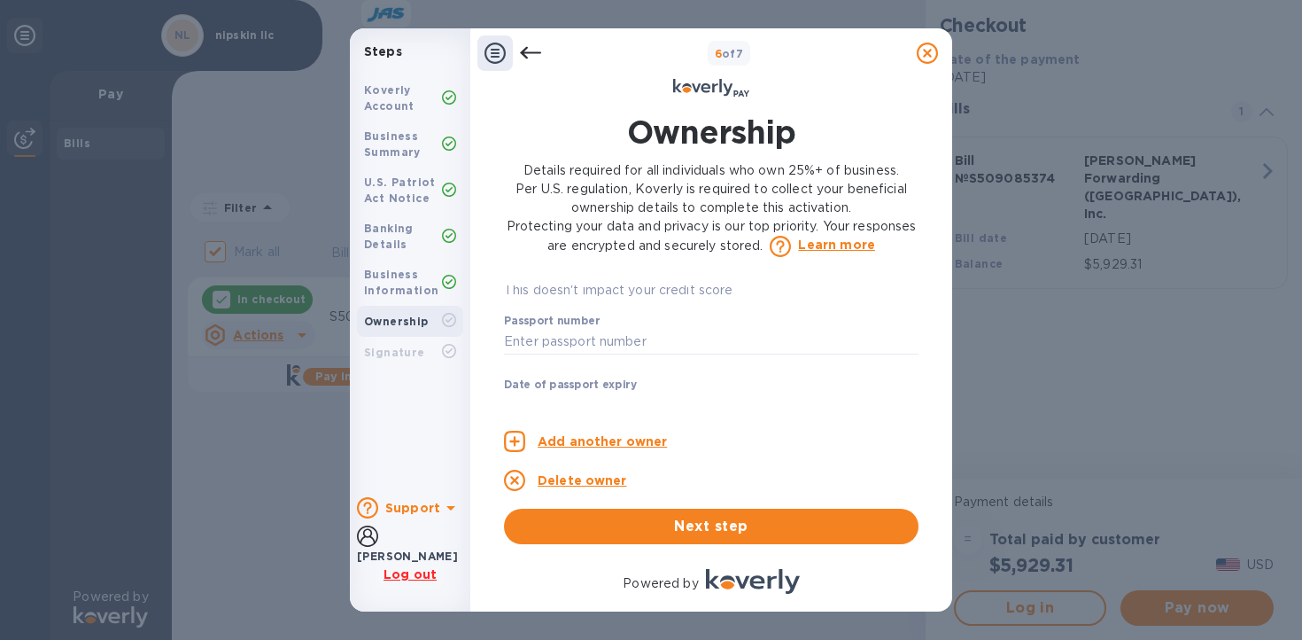
scroll to position [1209, 0]
click at [617, 333] on input "text" at bounding box center [711, 334] width 415 height 27
type input "***40"
click at [629, 356] on p "​" at bounding box center [711, 359] width 415 height 20
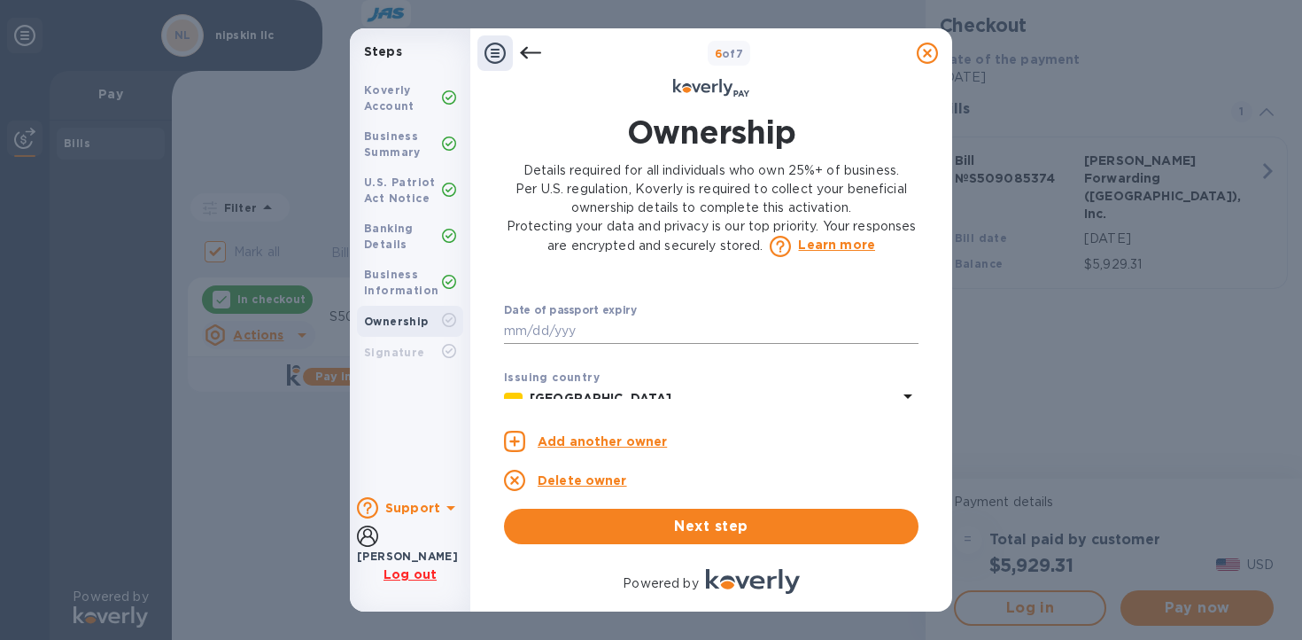
click at [619, 330] on input "text" at bounding box center [711, 331] width 415 height 27
type input "2"
type input "***31"
click at [688, 315] on div "Date of passport expiry ***31 ​" at bounding box center [711, 336] width 415 height 64
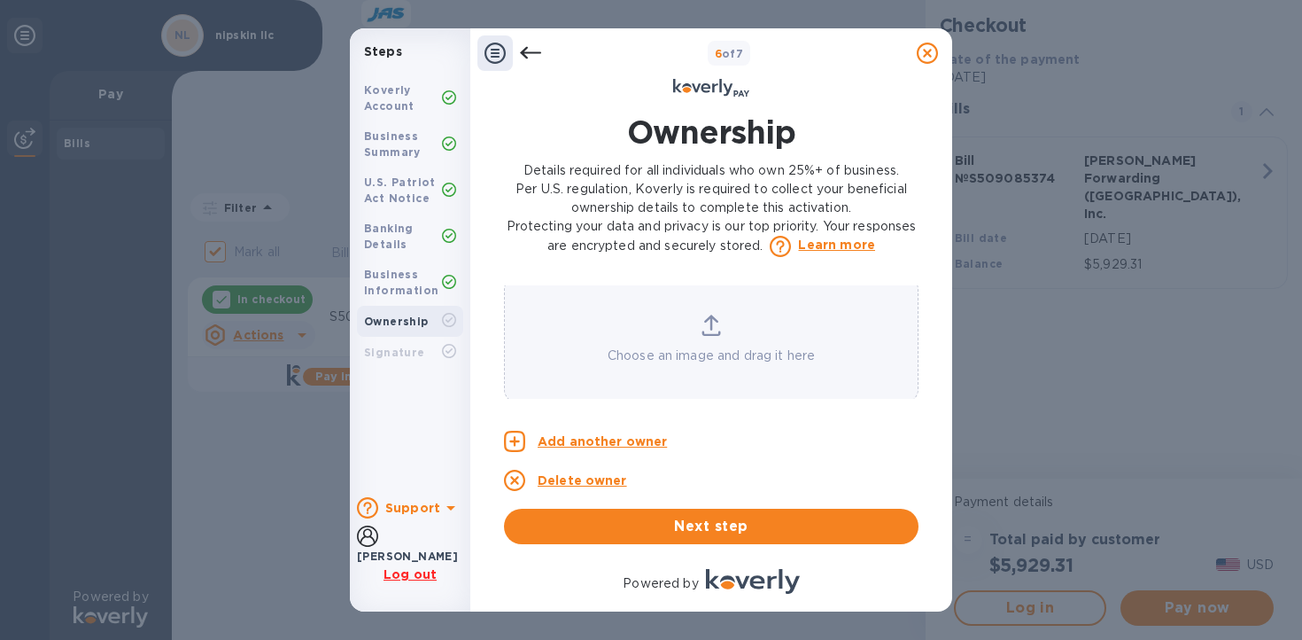
scroll to position [1464, 0]
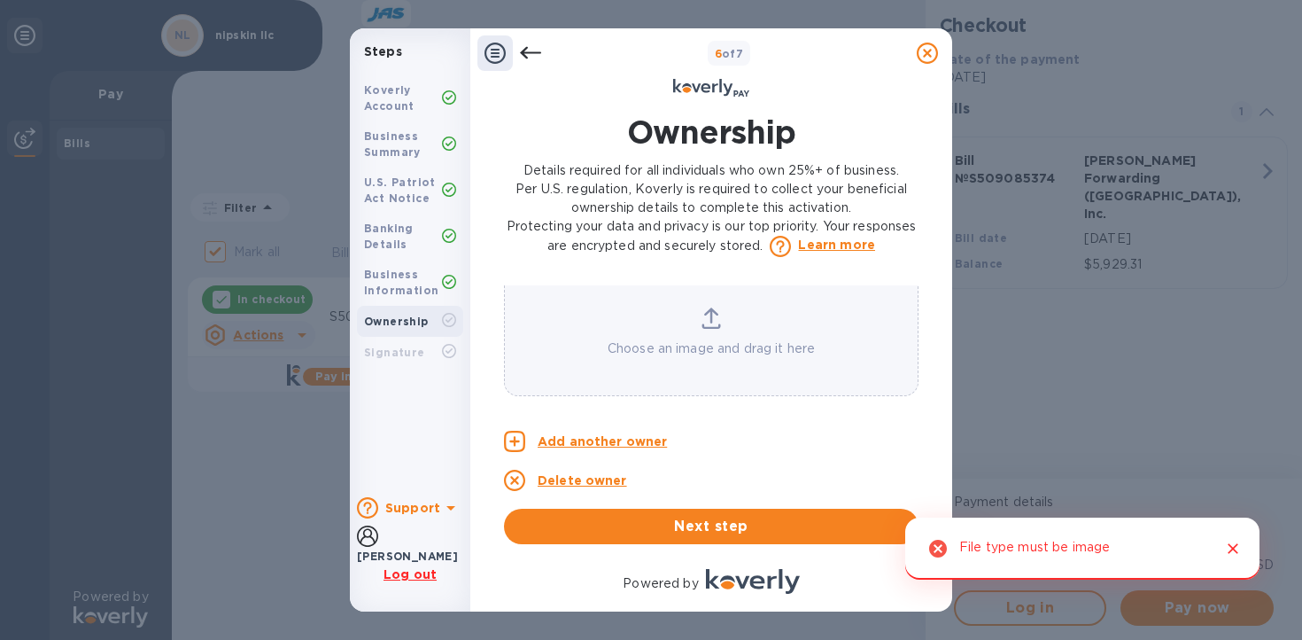
click at [1243, 550] on button "Close" at bounding box center [1232, 548] width 23 height 23
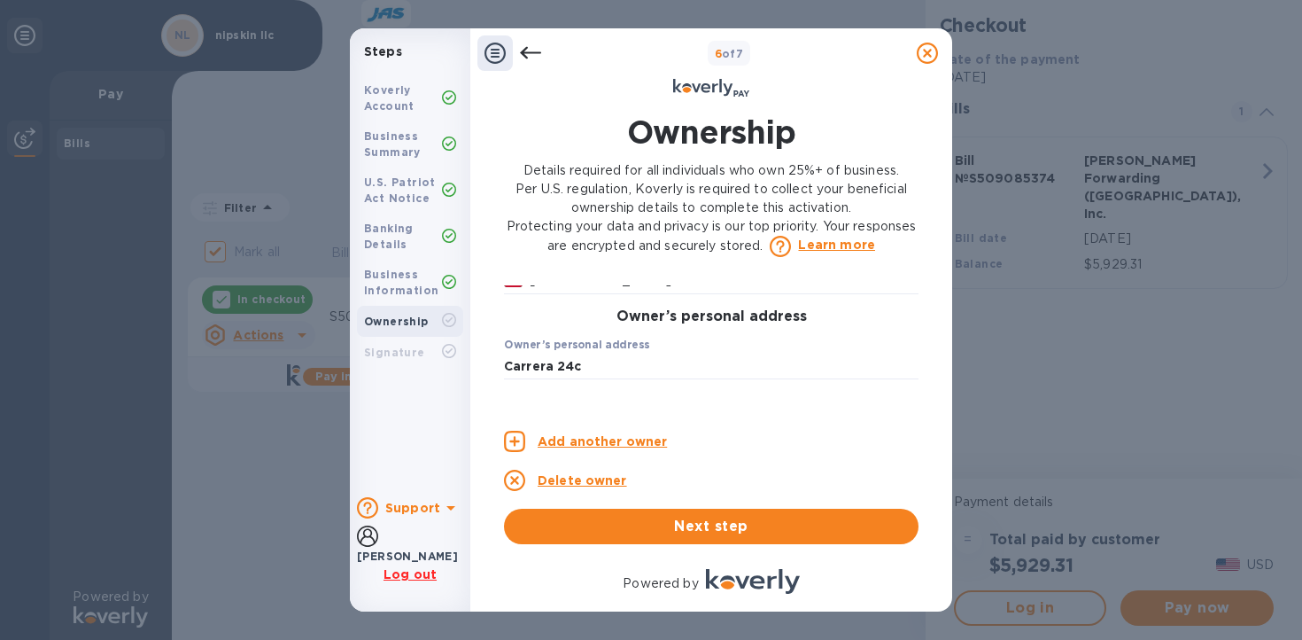
scroll to position [0, 0]
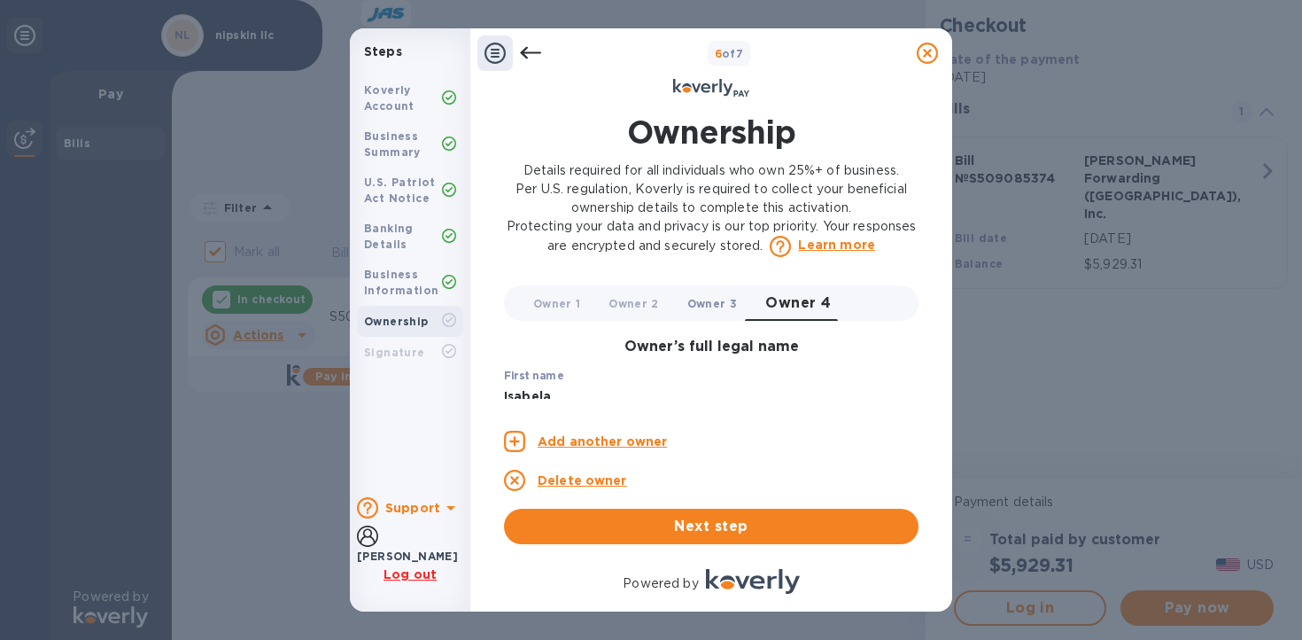
click at [710, 304] on span "Owner 3 0" at bounding box center [712, 303] width 50 height 19
type input "[PERSON_NAME]"
type input "Ambrad"
type input "[PERSON_NAME][EMAIL_ADDRESS][DOMAIN_NAME]"
type input "cra 1b oeste #1-44"
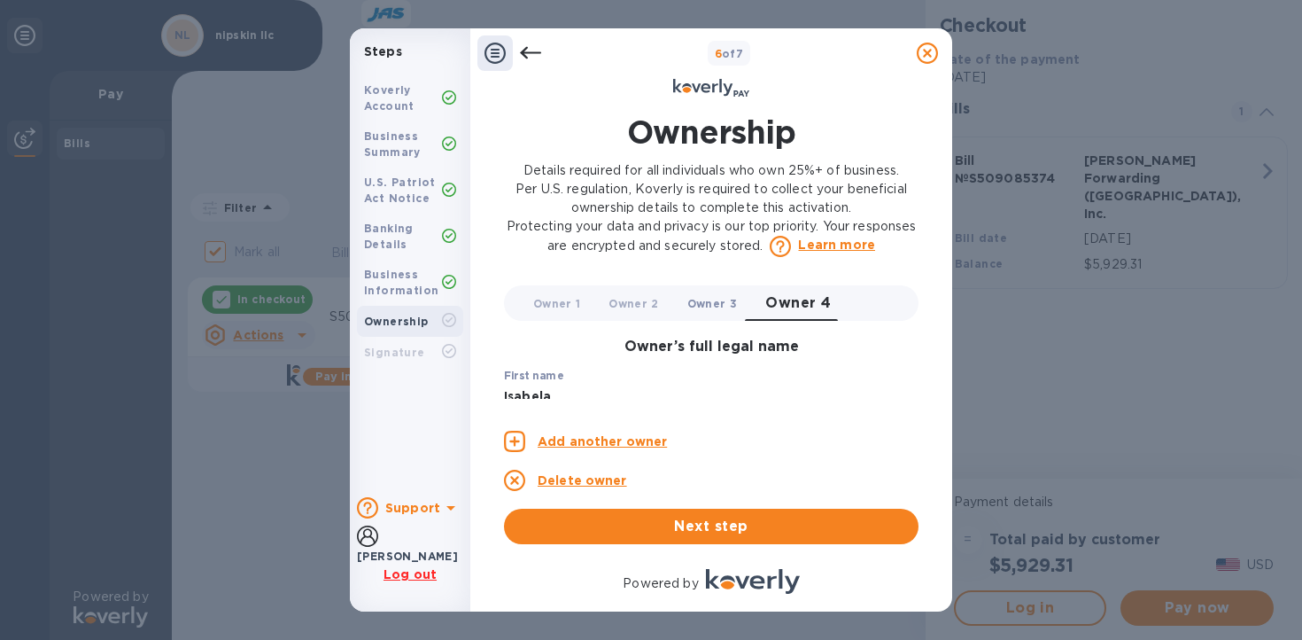
type input "***00"
type input "***92"
type input "***93"
type input "***33"
type input "[PERSON_NAME]"
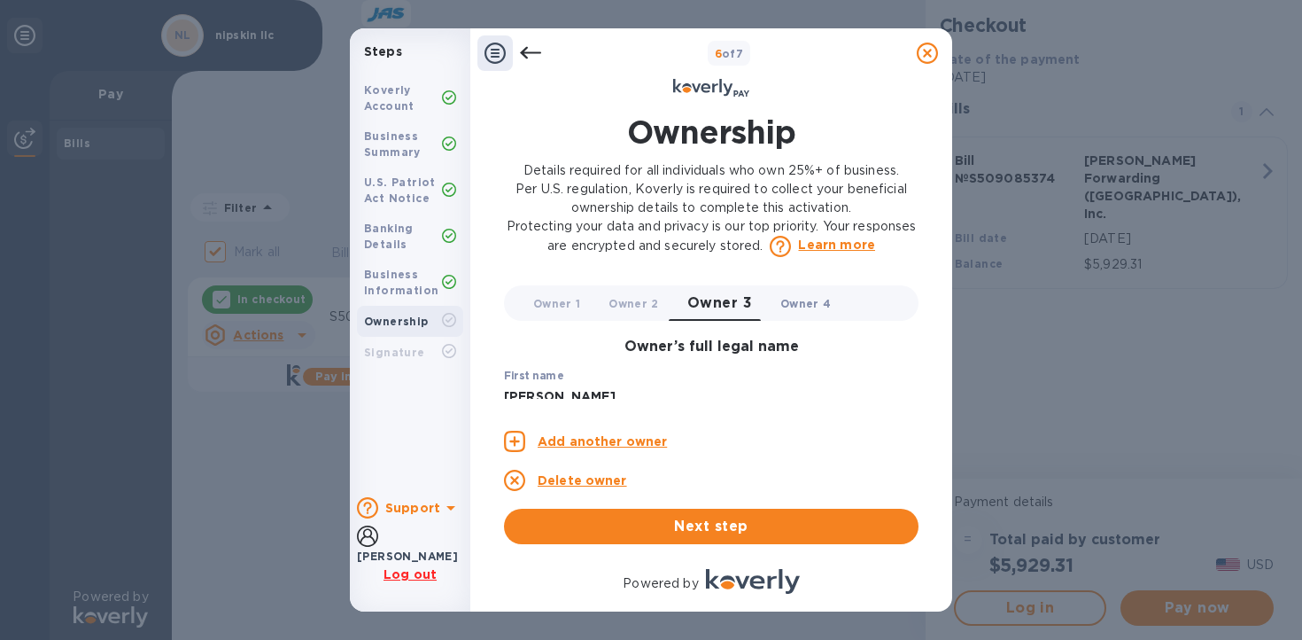
click at [819, 304] on span "Owner 4 0" at bounding box center [805, 303] width 50 height 19
type input "Isabela"
type input "[PERSON_NAME]"
type input "[EMAIL_ADDRESS][DOMAIN_NAME]"
type input "Carrera 24c"
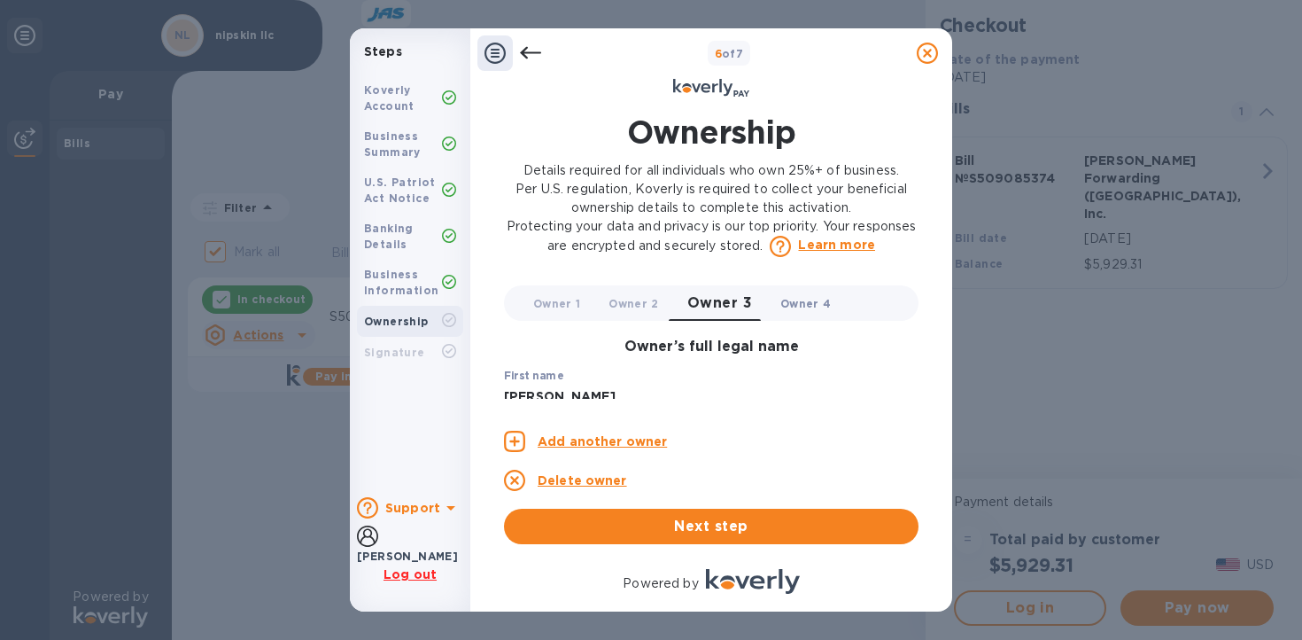
type input "***32"
type input "***90"
type input "***40"
type input "***31"
type input "[PERSON_NAME][GEOGRAPHIC_DATA]"
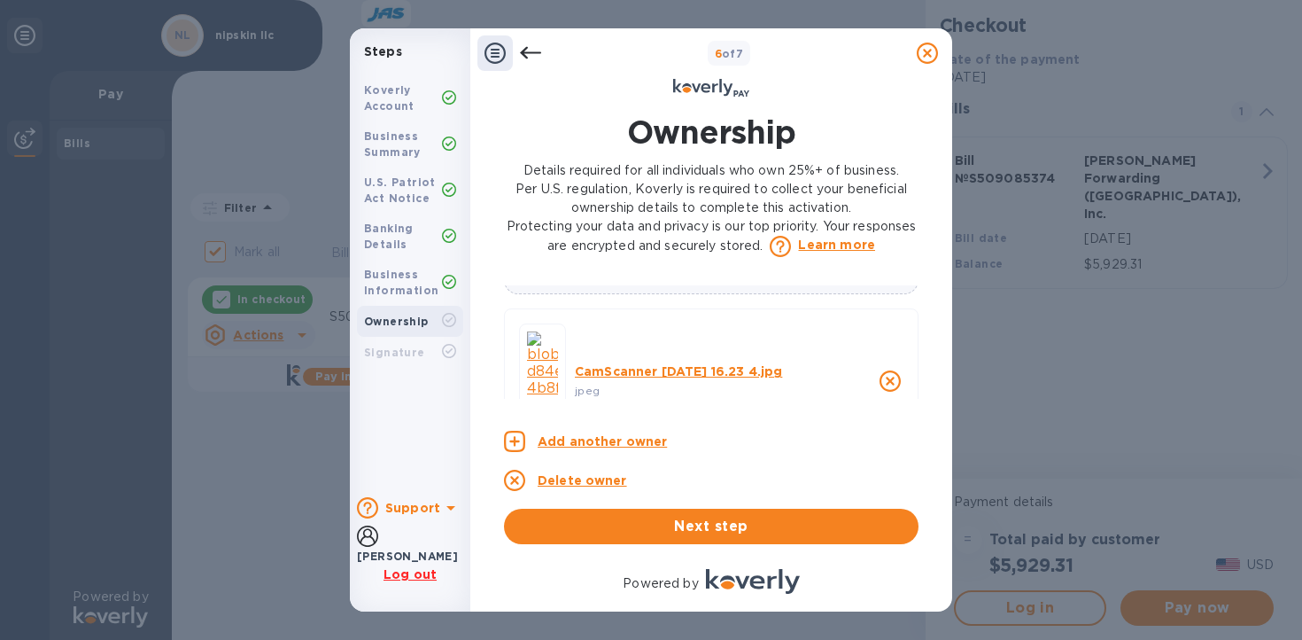
scroll to position [1549, 0]
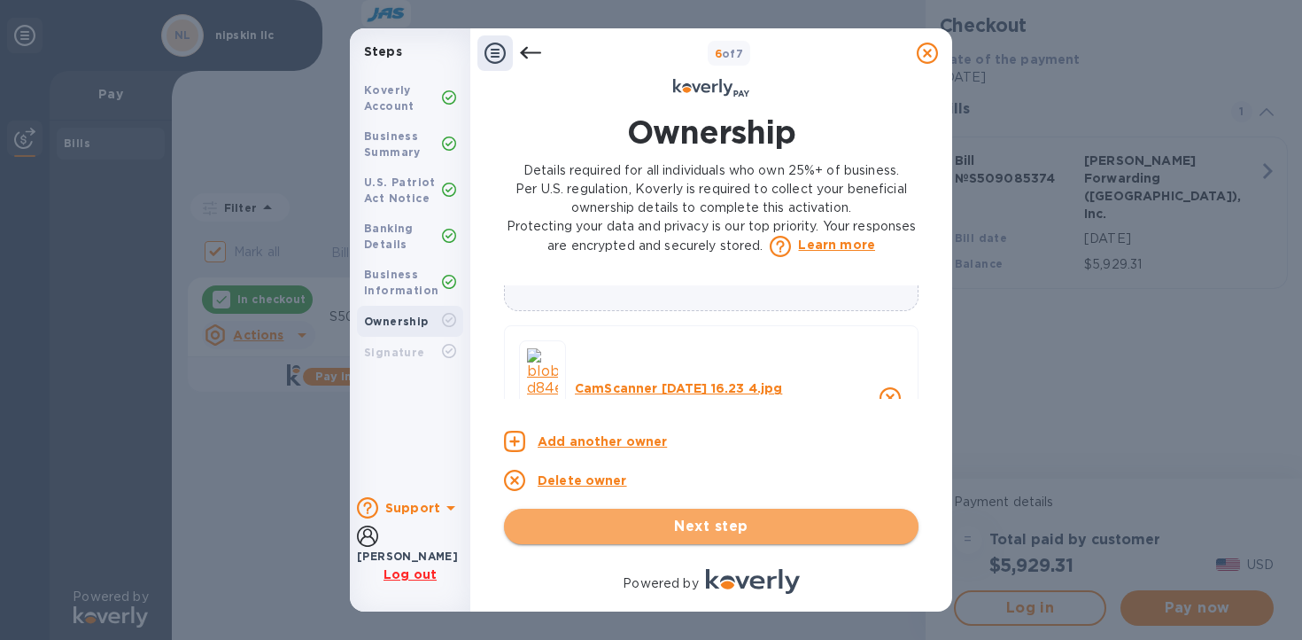
click at [739, 514] on button "Next step" at bounding box center [711, 525] width 415 height 35
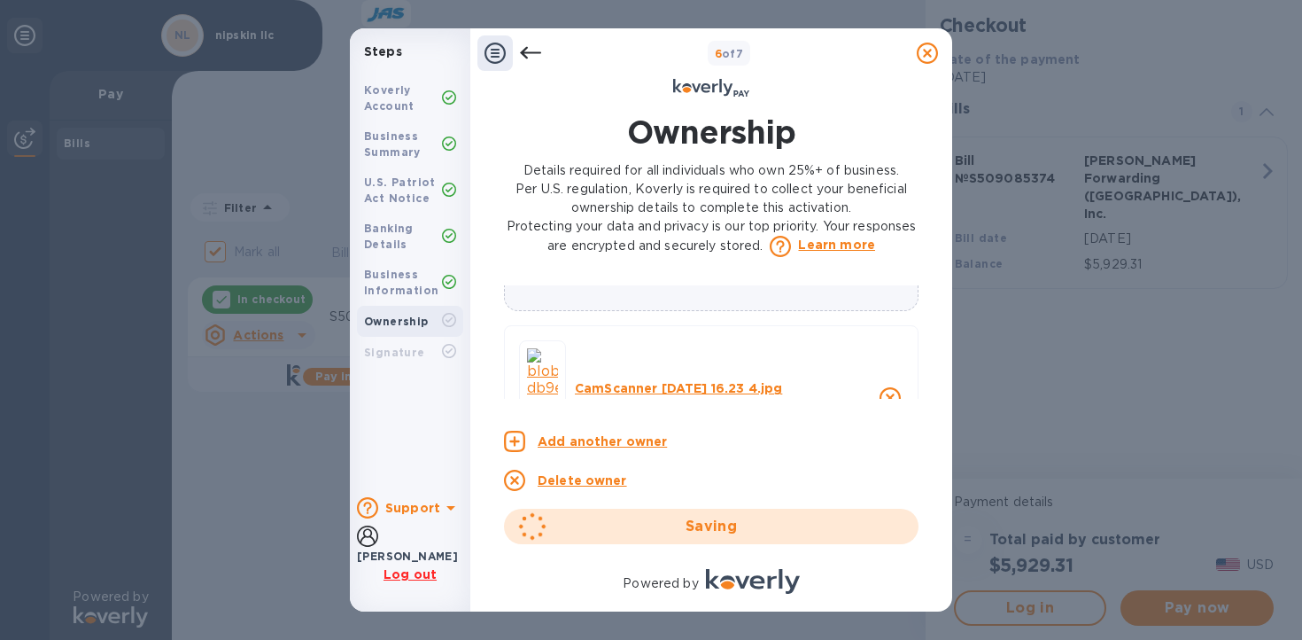
scroll to position [1416, 0]
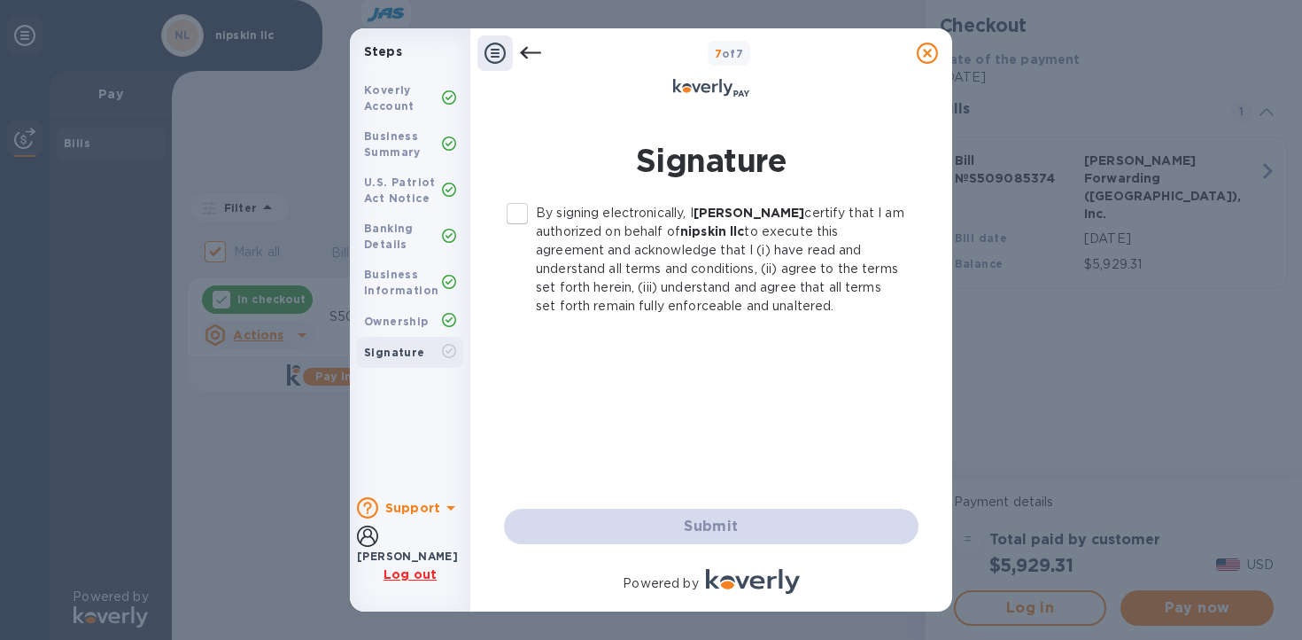
click at [521, 215] on input "By signing electronically, I [PERSON_NAME] certify that I am authorized on beha…" at bounding box center [517, 213] width 37 height 37
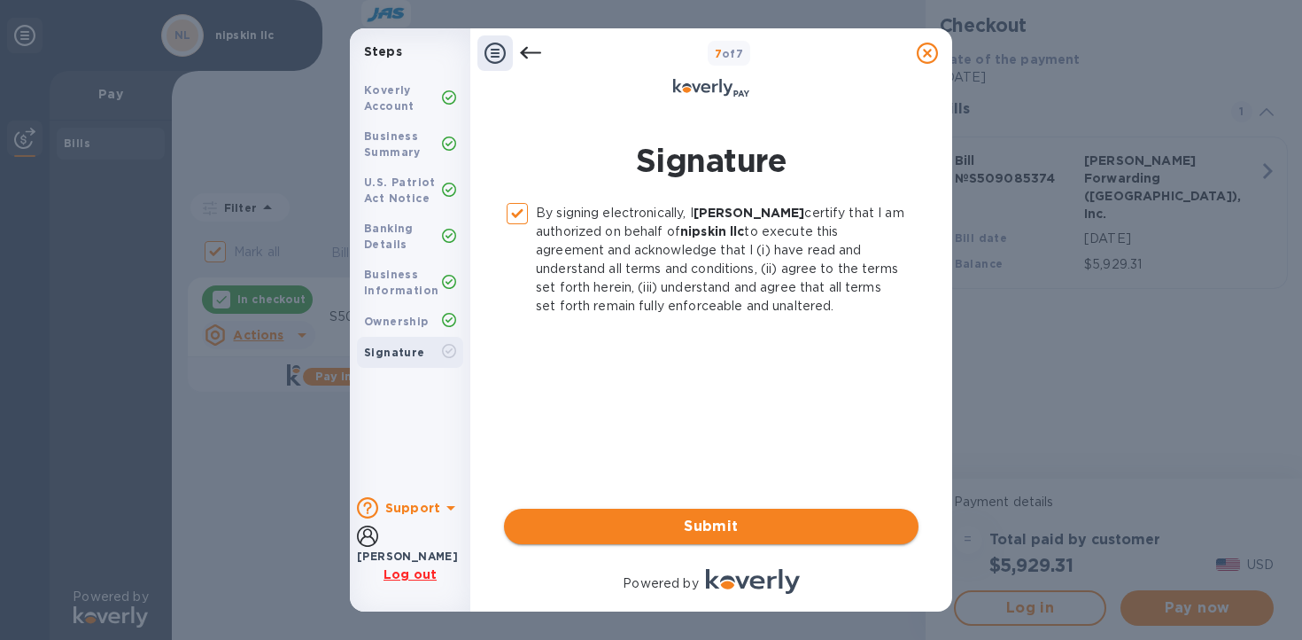
click at [716, 527] on span "Submit" at bounding box center [711, 526] width 386 height 21
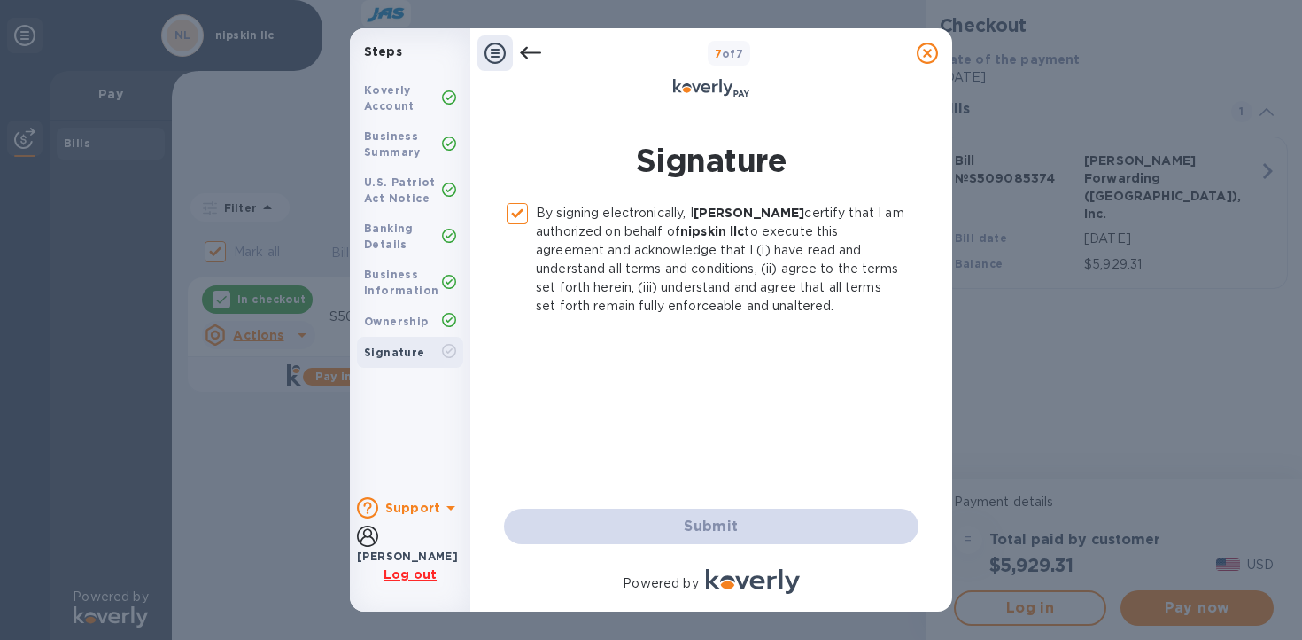
checkbox input "false"
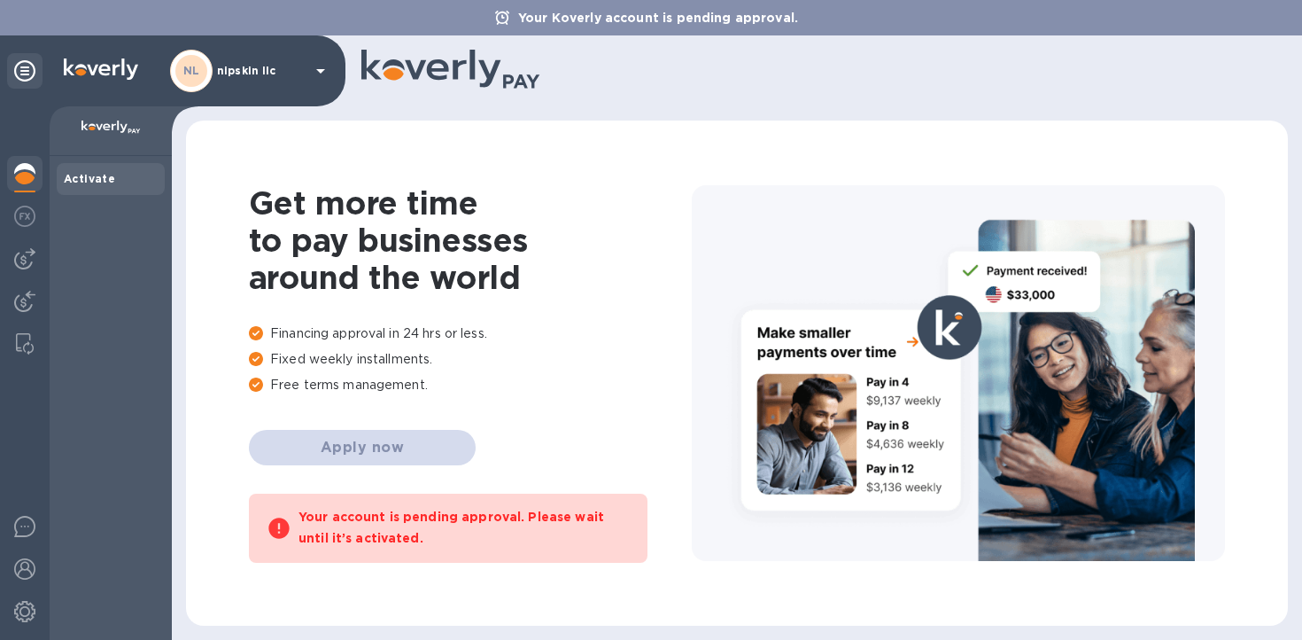
click at [366, 446] on div "Get more time to pay businesses around the world Financing approval in 24 hrs o…" at bounding box center [470, 373] width 443 height 378
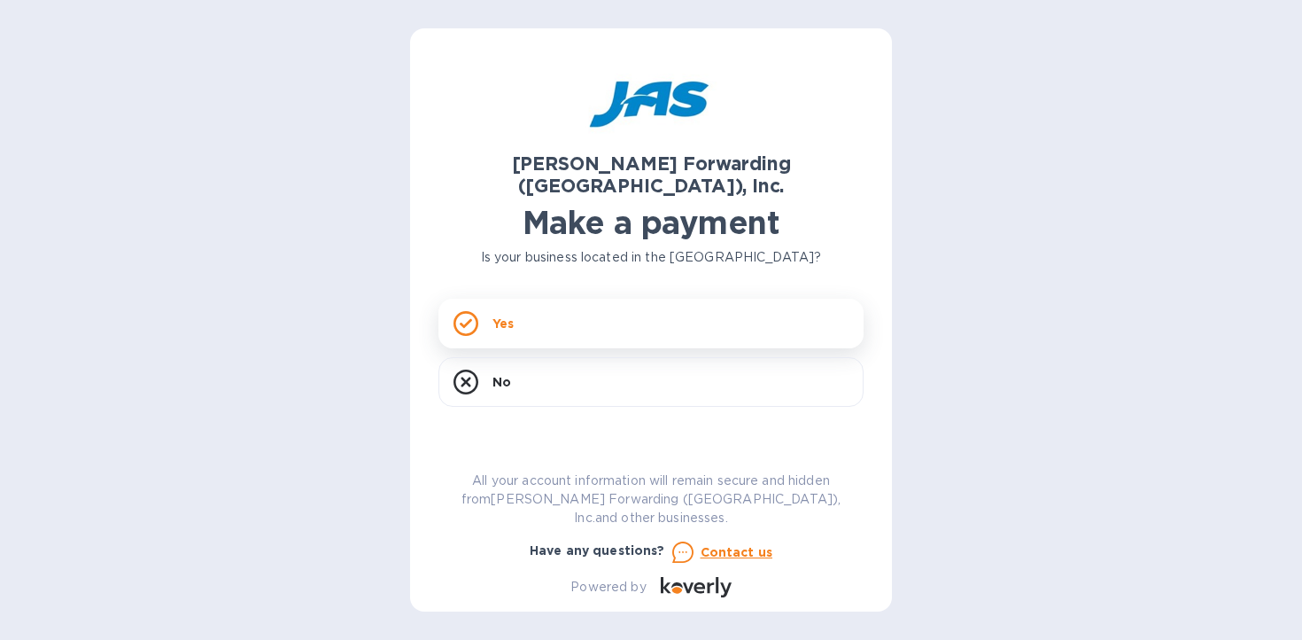
click at [538, 299] on div "Yes" at bounding box center [650, 324] width 425 height 50
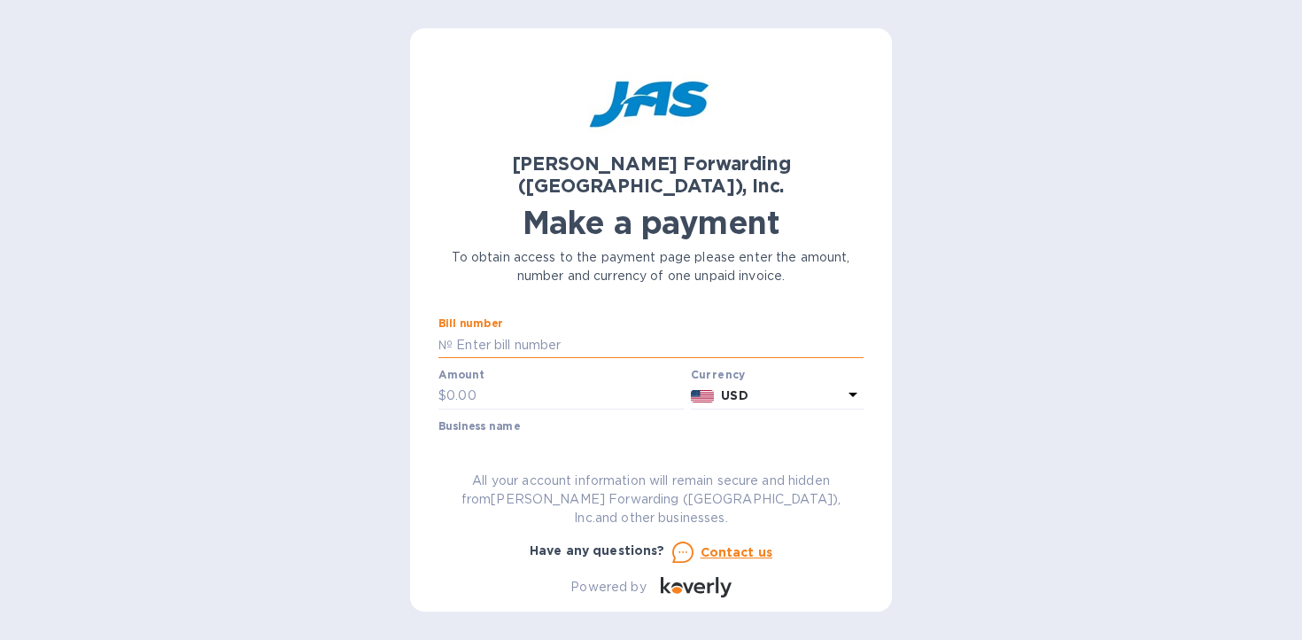
click at [547, 331] on input "text" at bounding box center [658, 344] width 411 height 27
paste input "S509085374"
type input "S509085374"
click at [516, 383] on input "text" at bounding box center [564, 396] width 237 height 27
paste input "5,929.31"
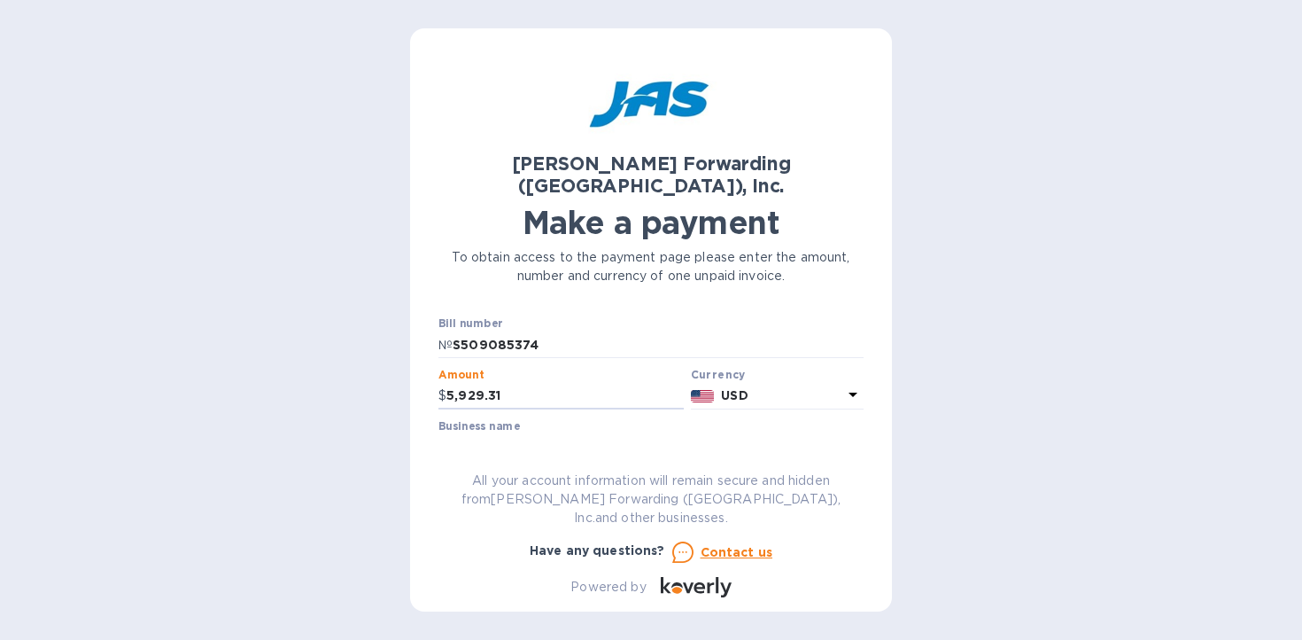
type input "5,929.31"
click at [595, 434] on input "text" at bounding box center [650, 447] width 425 height 27
type input "nipskin llc"
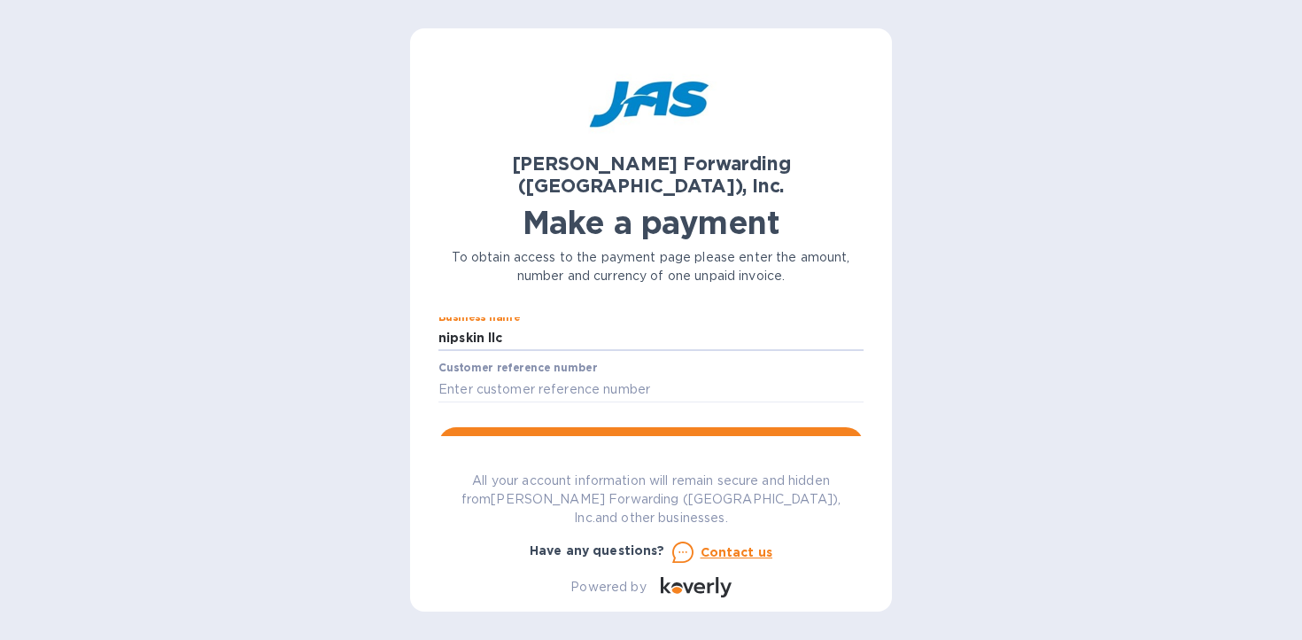
scroll to position [121, 0]
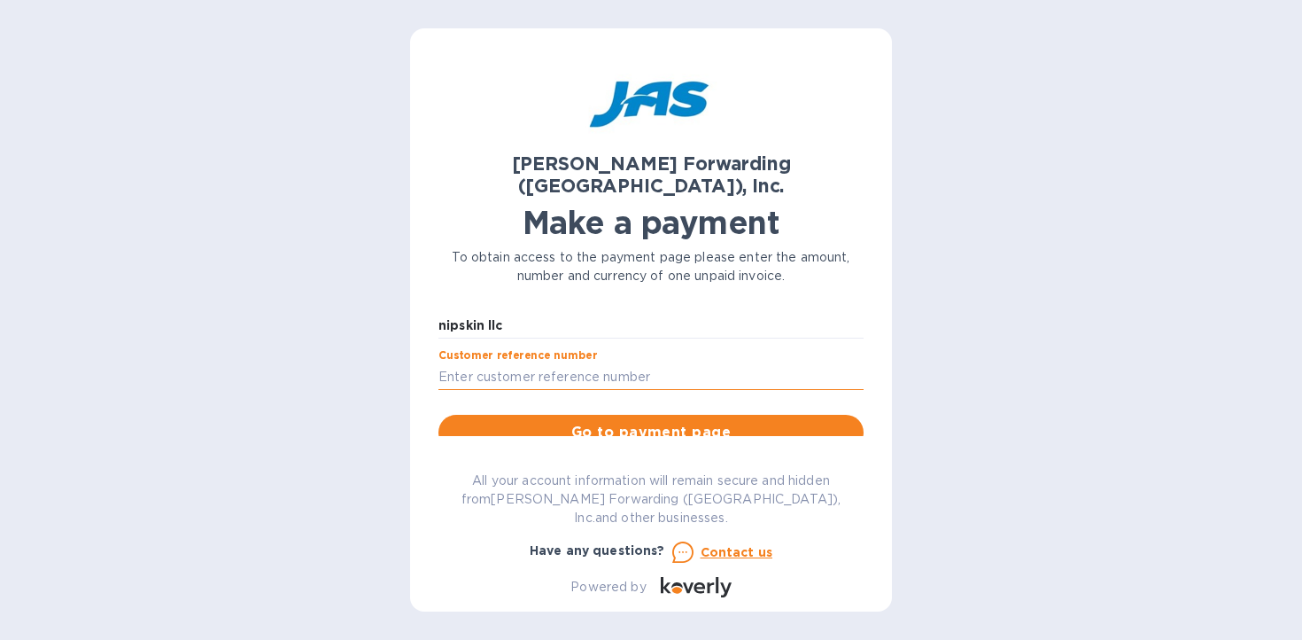
click at [616, 363] on input "text" at bounding box center [650, 376] width 425 height 27
type input "NIPSKILFY"
click at [681, 422] on span "Go to payment page" at bounding box center [651, 432] width 397 height 21
